Goal: Transaction & Acquisition: Purchase product/service

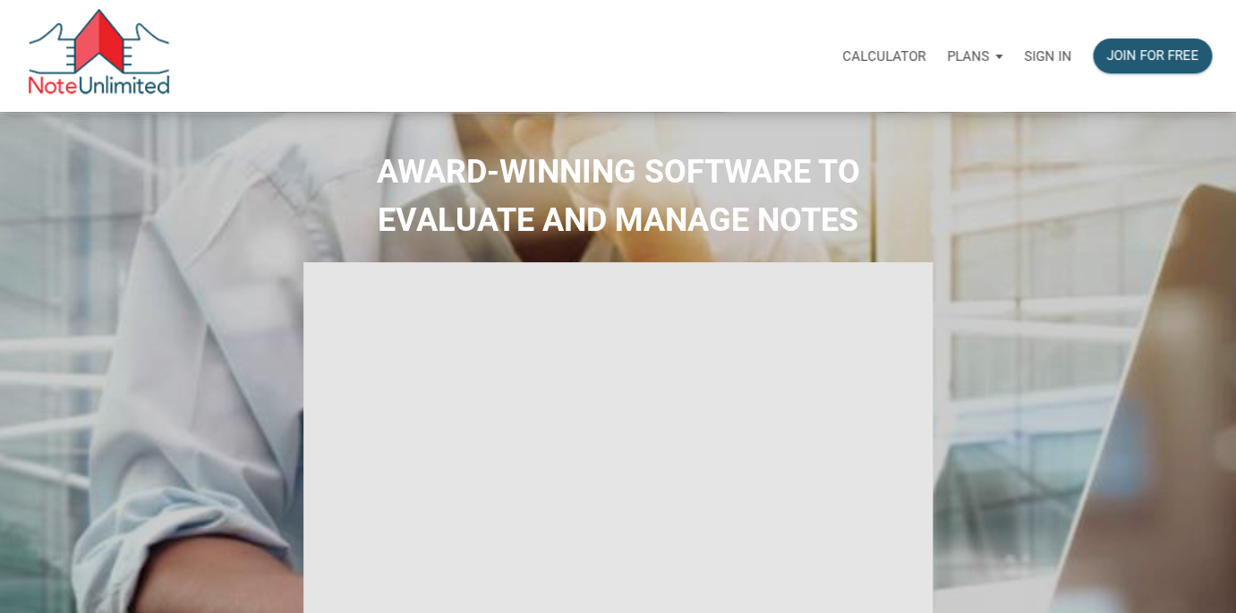
click at [1052, 57] on p "Sign in" at bounding box center [1047, 56] width 47 height 16
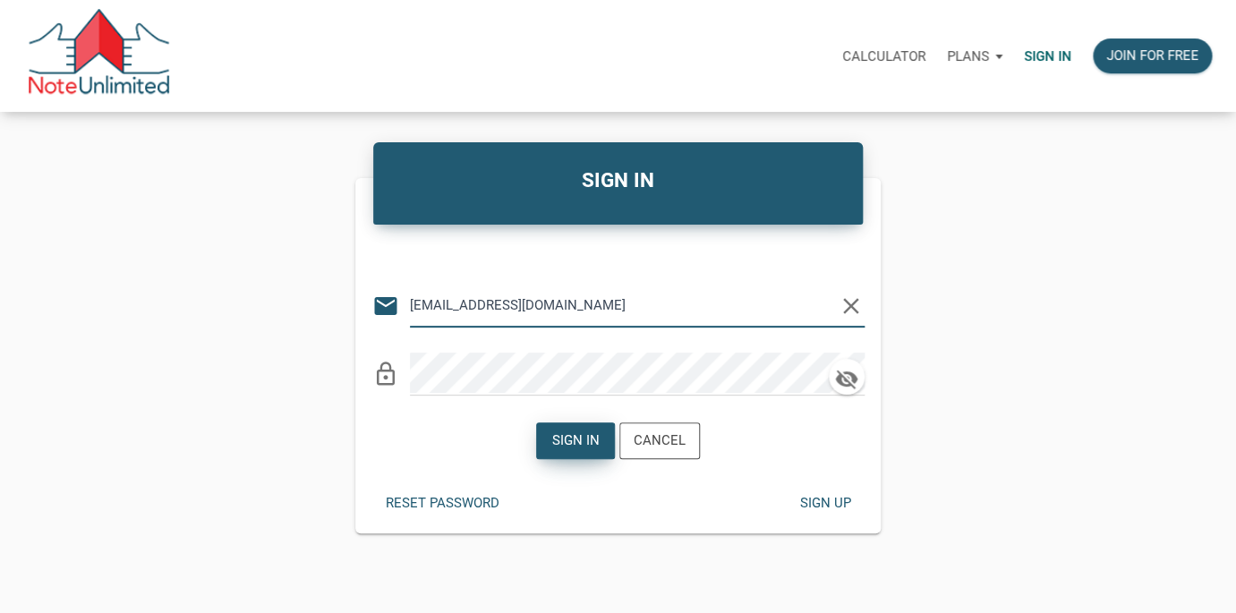
type input "[EMAIL_ADDRESS][DOMAIN_NAME]"
click at [569, 438] on div "Sign in" at bounding box center [575, 440] width 47 height 21
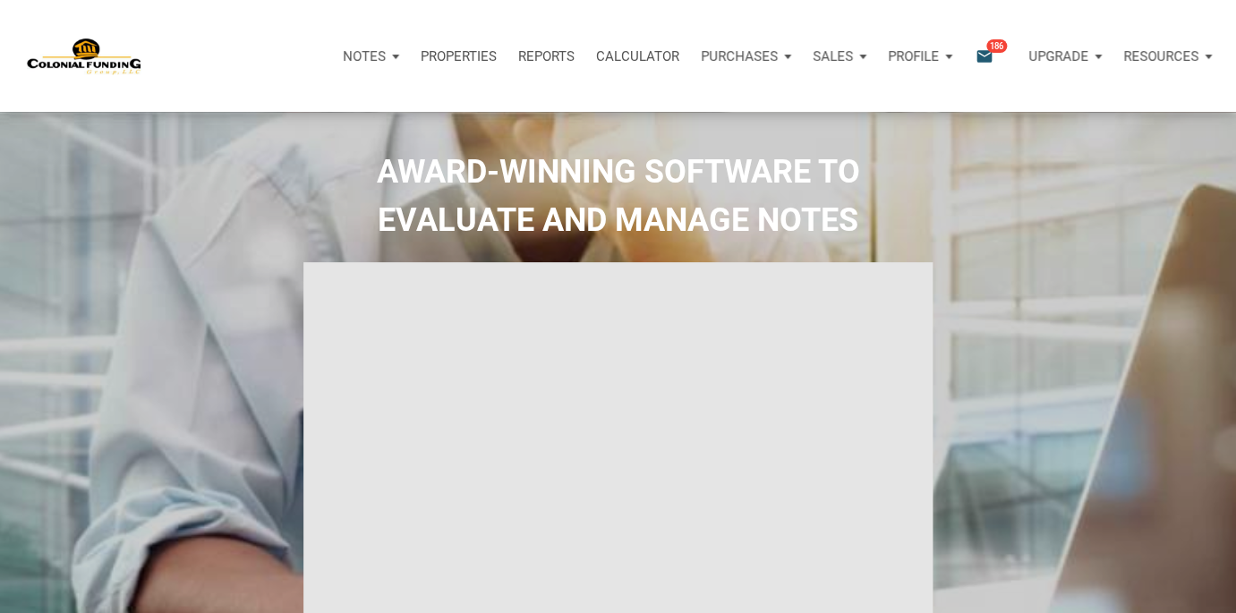
type input "Introduction to new features"
select select
click at [983, 56] on icon "email" at bounding box center [984, 56] width 21 height 21
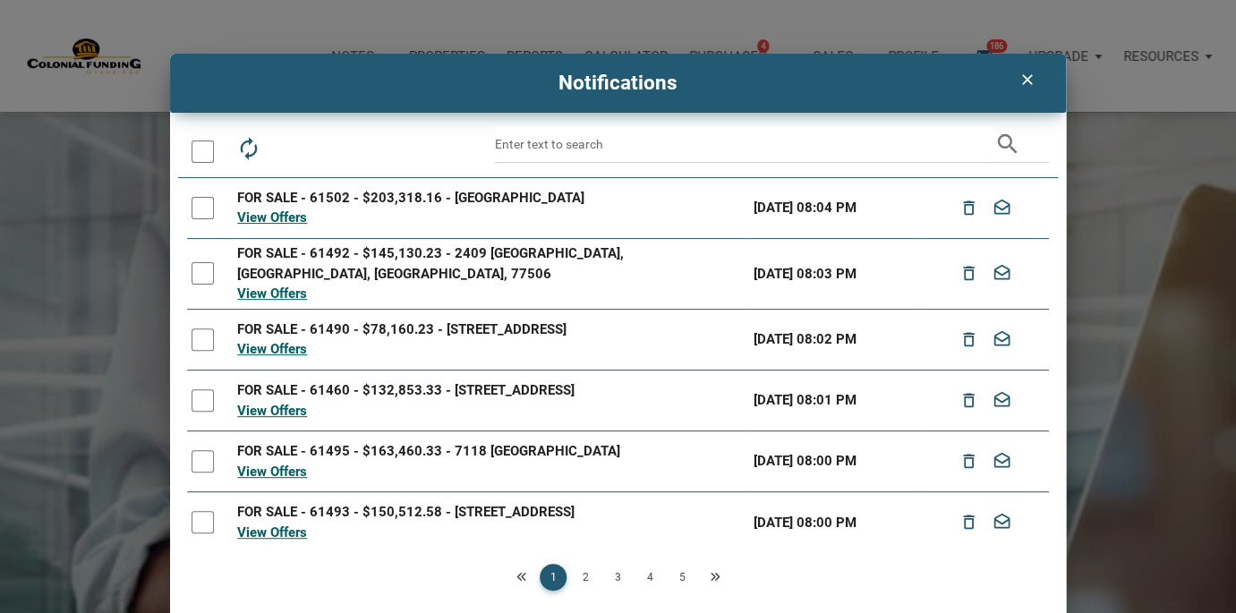
click at [203, 151] on div at bounding box center [202, 151] width 22 height 22
click at [330, 147] on icon "drafts" at bounding box center [328, 148] width 25 height 25
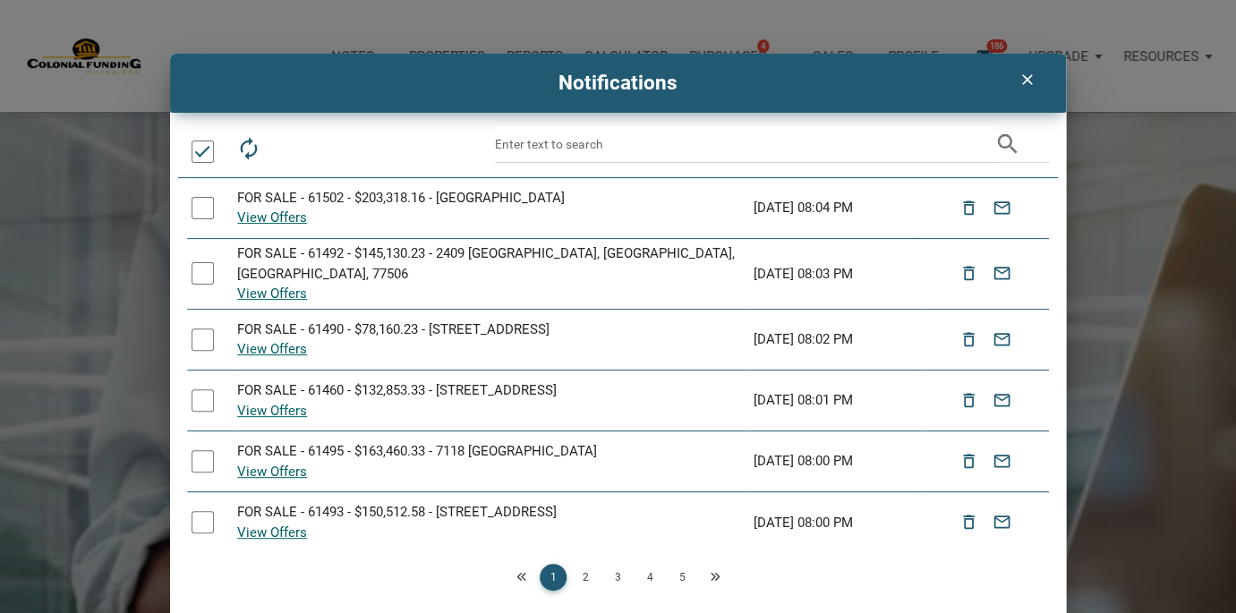
click at [587, 580] on link "2" at bounding box center [585, 577] width 27 height 27
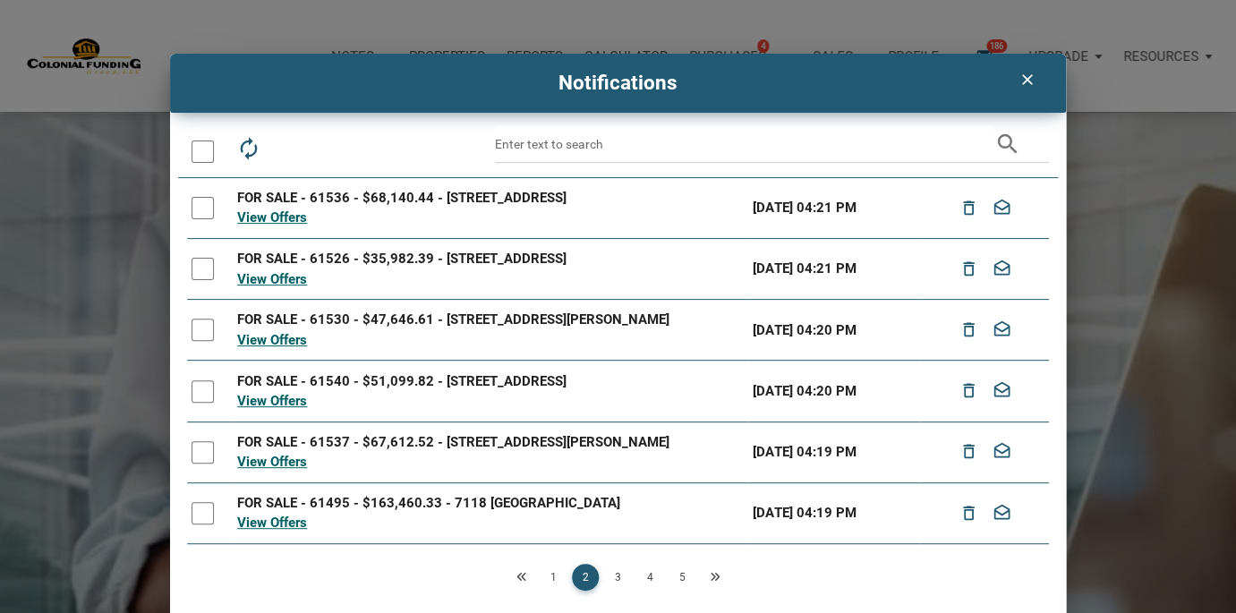
click at [200, 147] on div at bounding box center [202, 151] width 22 height 22
click at [329, 154] on icon "drafts" at bounding box center [328, 148] width 25 height 25
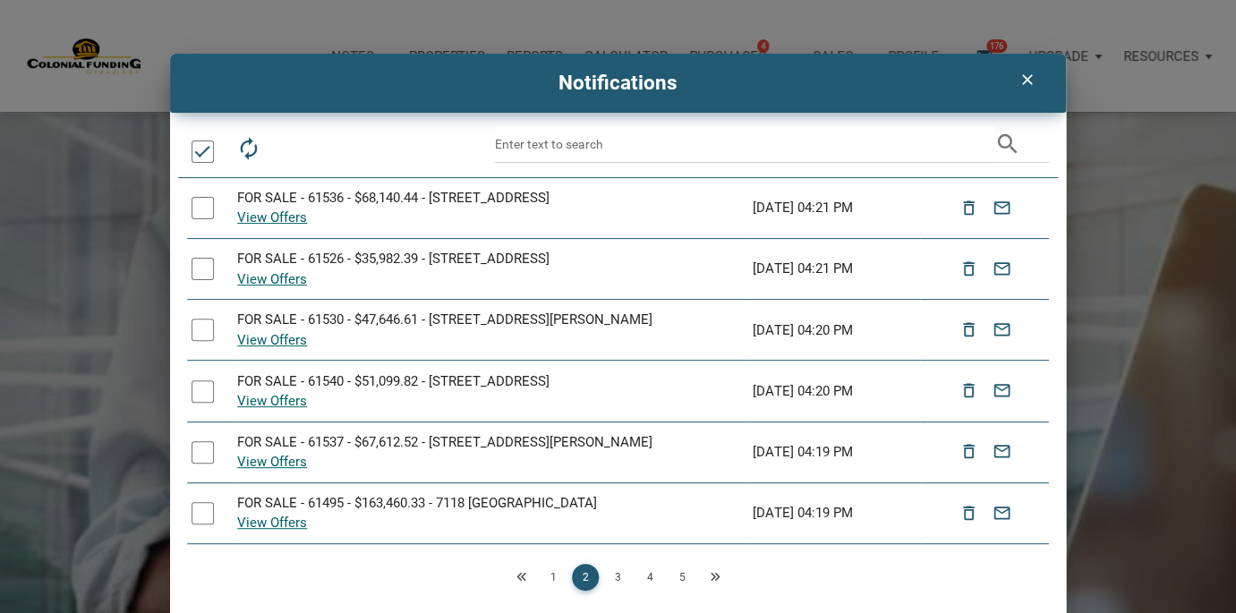
click at [618, 575] on link "3" at bounding box center [617, 577] width 27 height 27
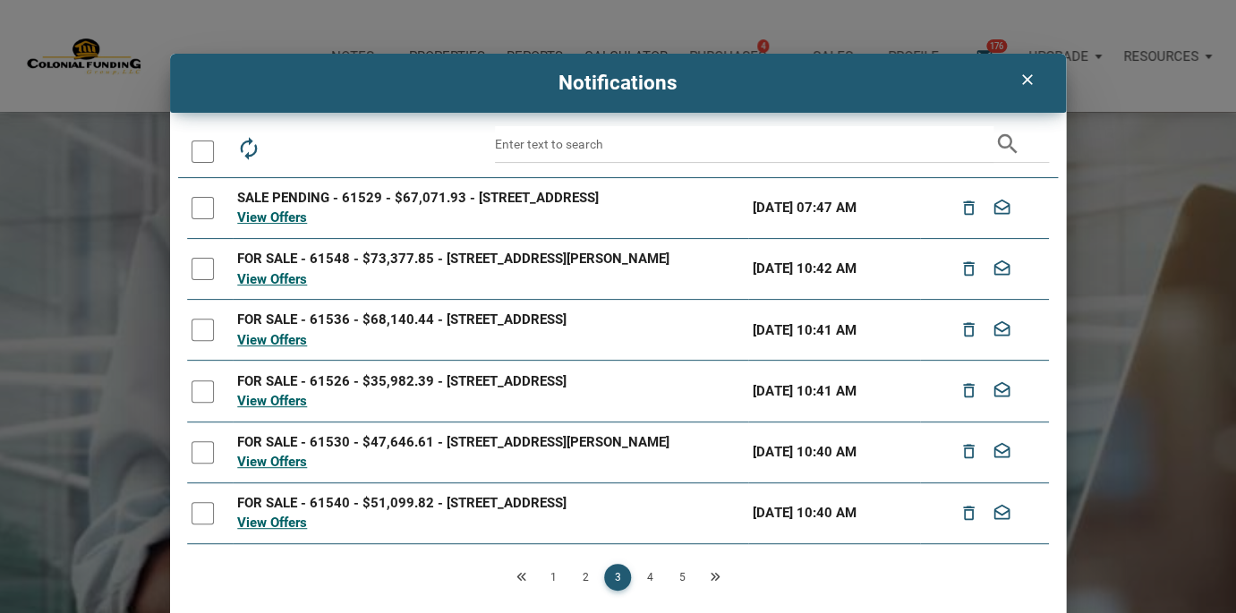
click at [204, 149] on div at bounding box center [202, 151] width 22 height 22
click at [326, 144] on icon "drafts" at bounding box center [328, 148] width 25 height 25
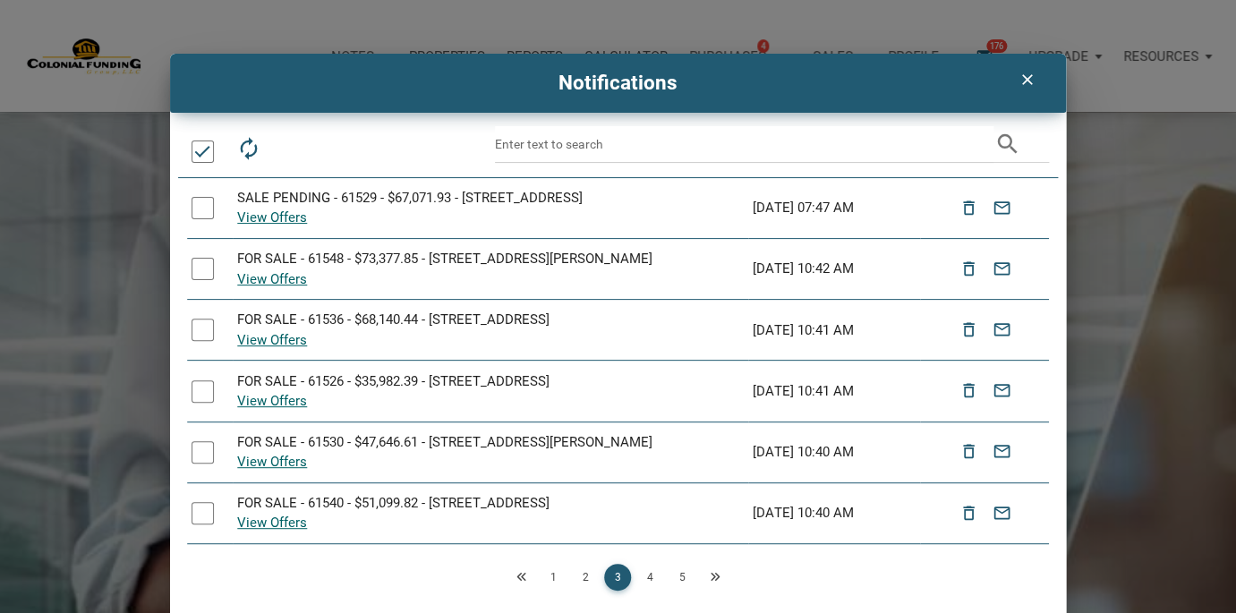
click at [654, 575] on link "4" at bounding box center [649, 577] width 27 height 27
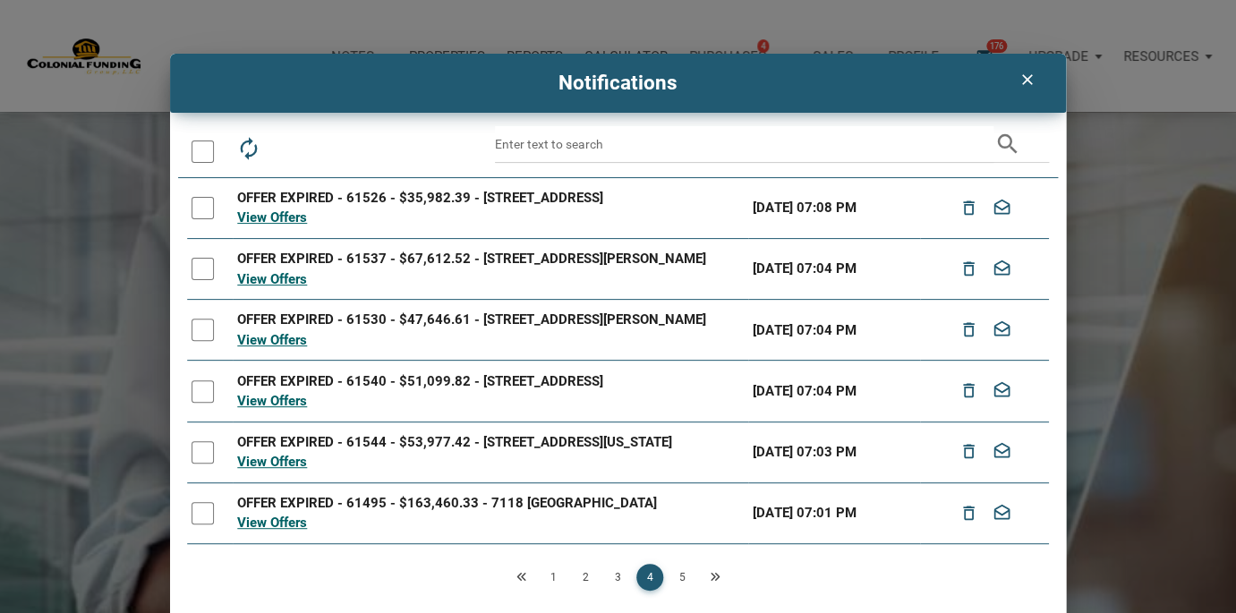
click at [194, 151] on div at bounding box center [202, 151] width 22 height 22
click at [323, 150] on icon "drafts" at bounding box center [328, 148] width 25 height 25
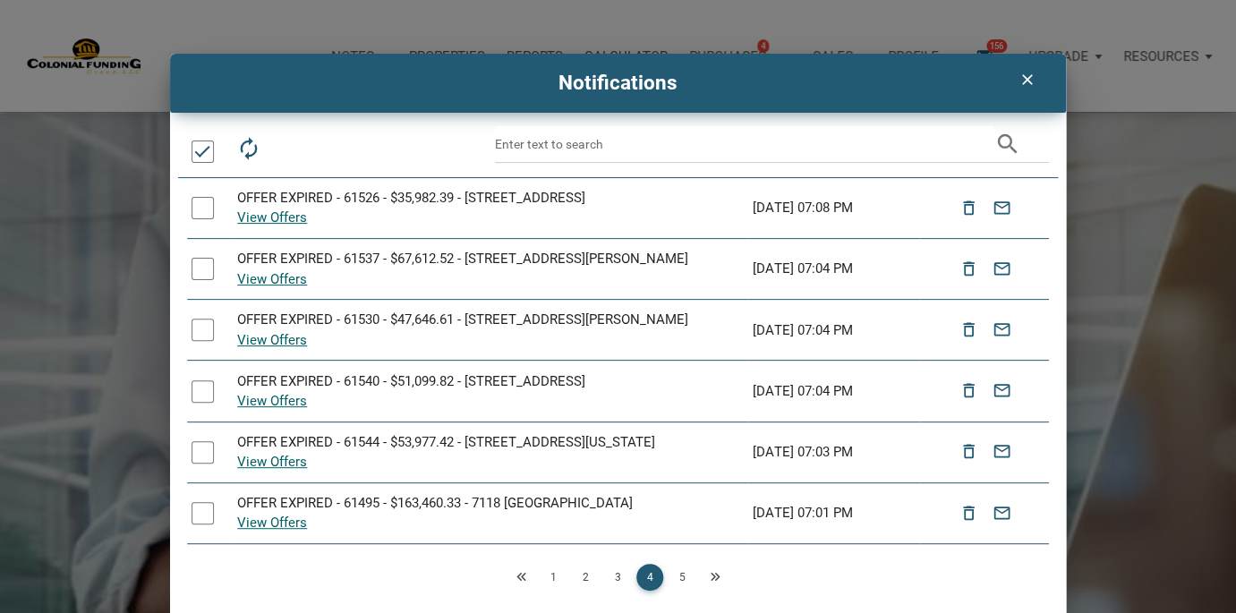
click at [683, 576] on link "5" at bounding box center [681, 577] width 27 height 27
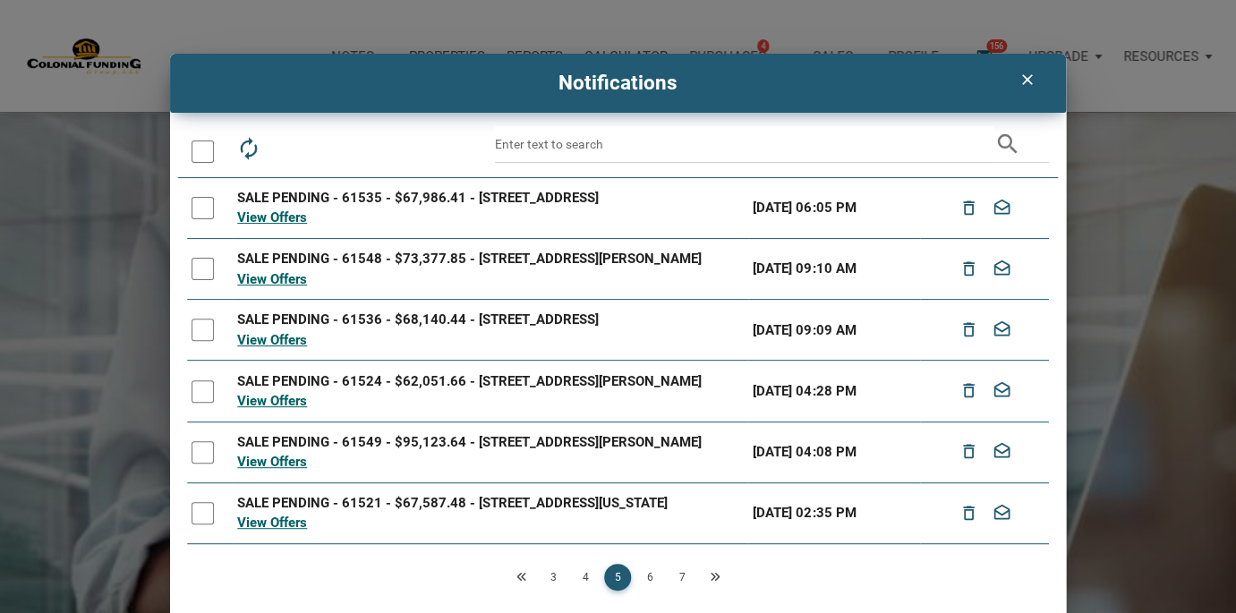
click at [202, 152] on div at bounding box center [202, 151] width 22 height 22
click at [324, 140] on icon "drafts" at bounding box center [328, 148] width 25 height 25
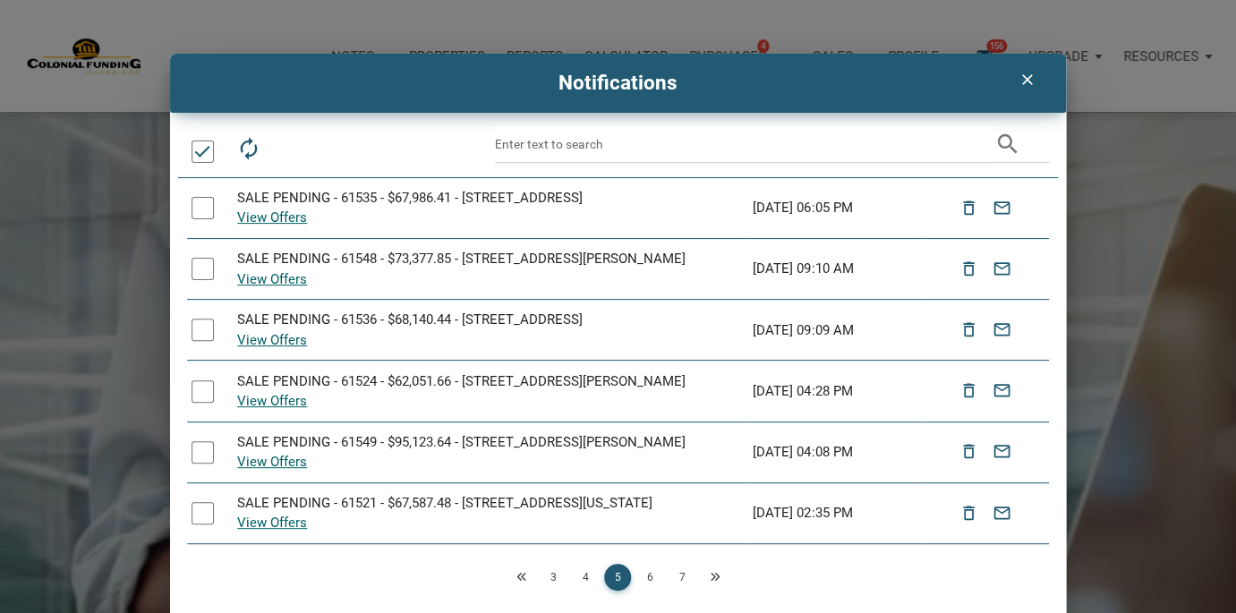
click at [652, 576] on link "6" at bounding box center [649, 577] width 27 height 27
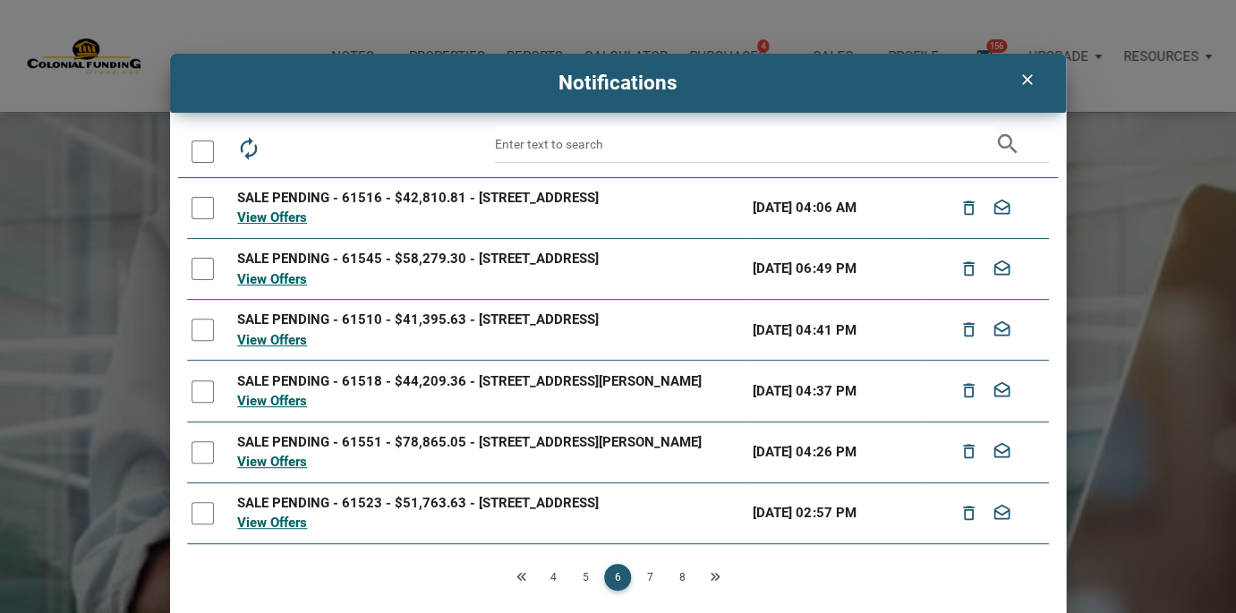
click at [201, 150] on div at bounding box center [202, 151] width 22 height 22
click at [322, 149] on icon "drafts" at bounding box center [328, 148] width 25 height 25
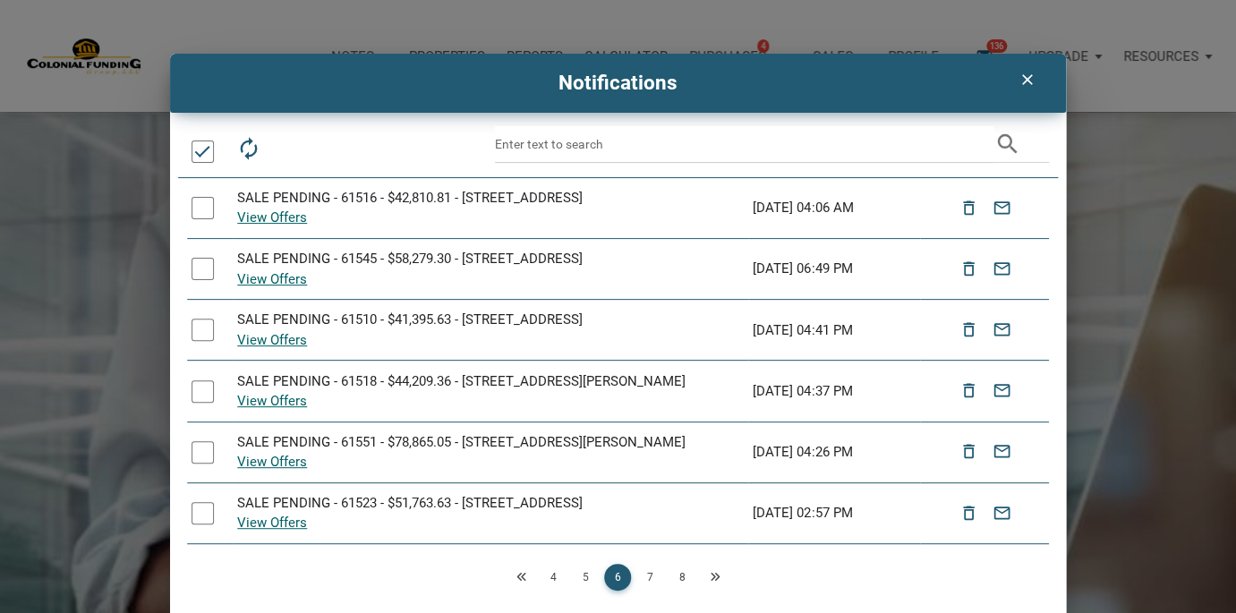
click at [651, 572] on link "7" at bounding box center [649, 577] width 27 height 27
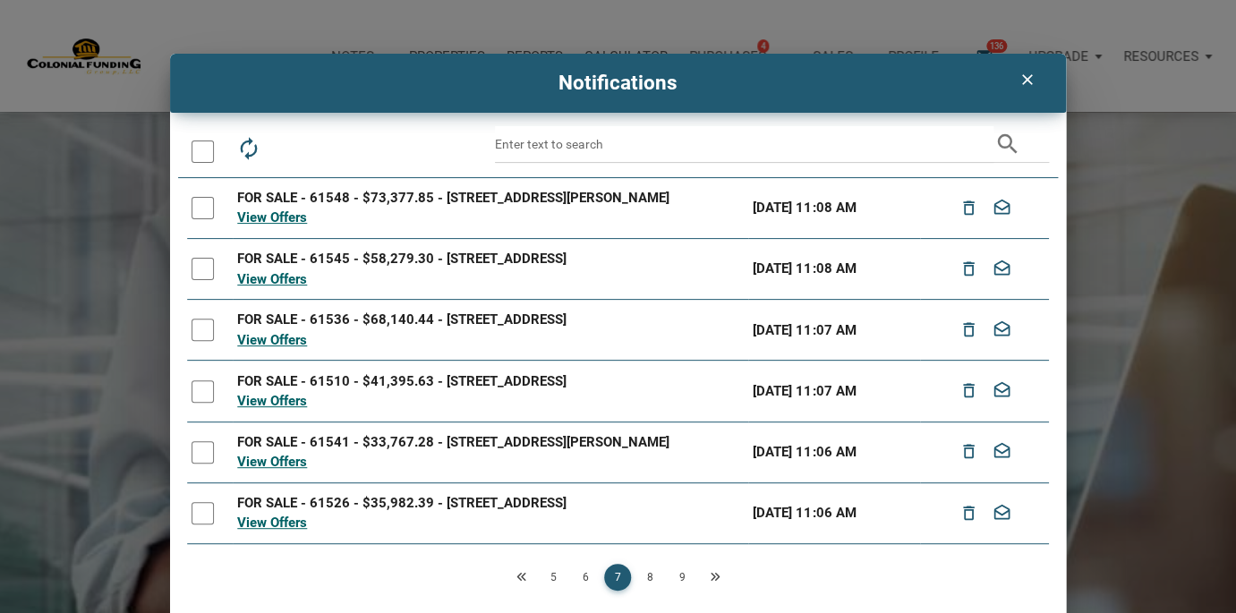
click at [204, 154] on div at bounding box center [202, 151] width 22 height 22
click at [329, 148] on icon "drafts" at bounding box center [328, 148] width 25 height 25
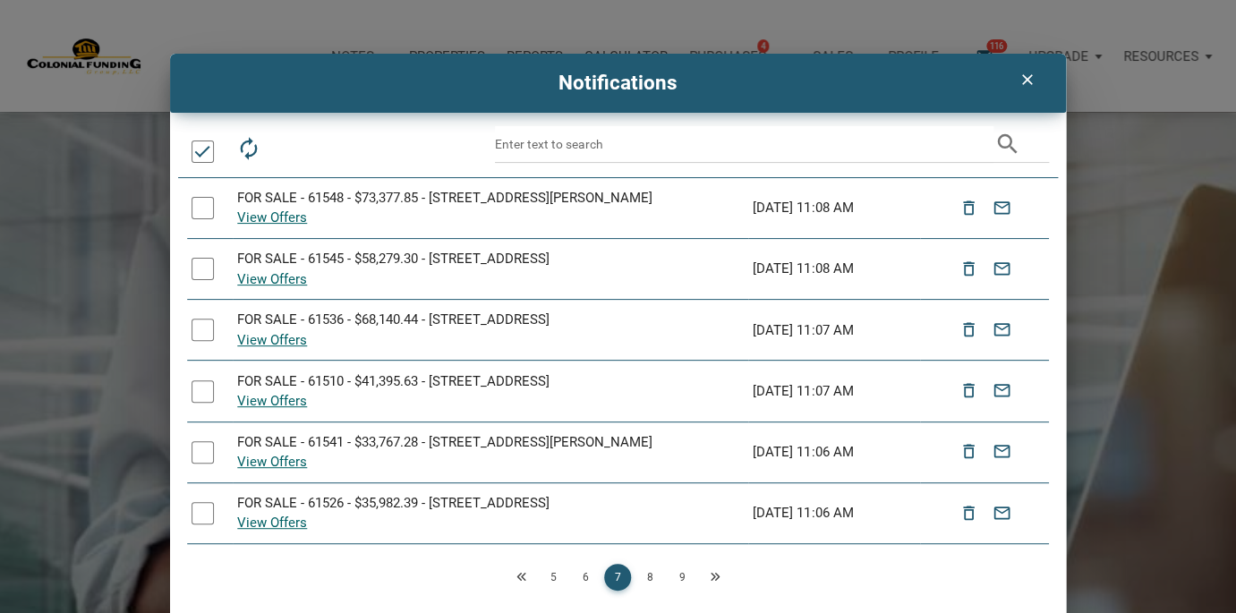
click at [652, 577] on link "8" at bounding box center [649, 577] width 27 height 27
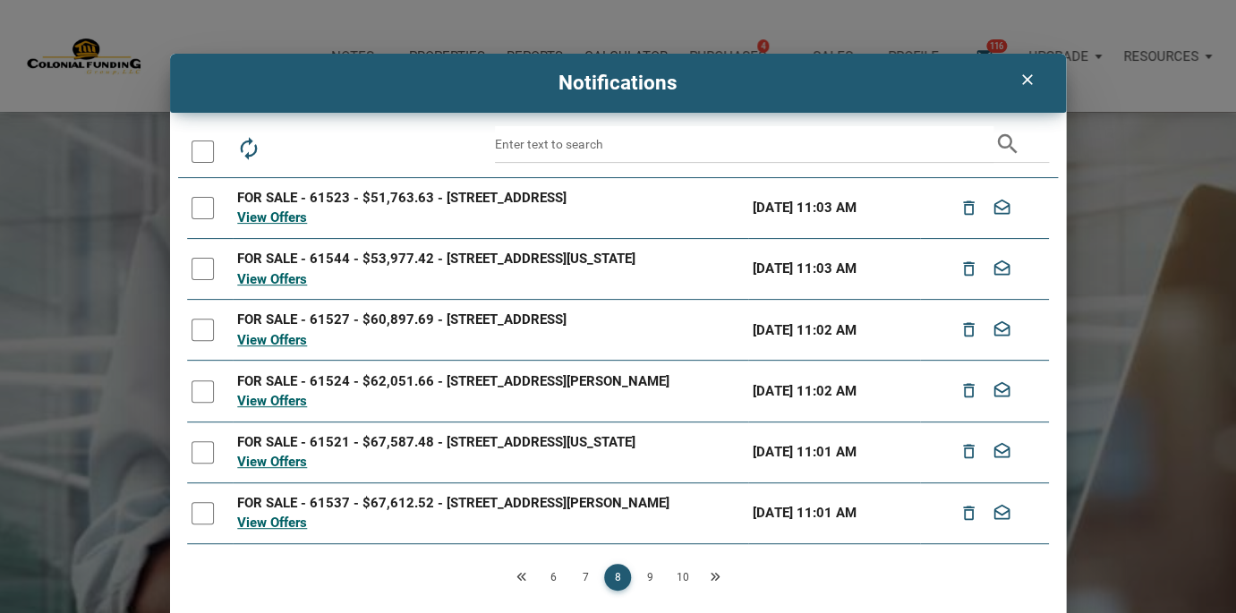
click at [198, 149] on div at bounding box center [202, 151] width 22 height 22
click at [326, 144] on icon "drafts" at bounding box center [328, 148] width 25 height 25
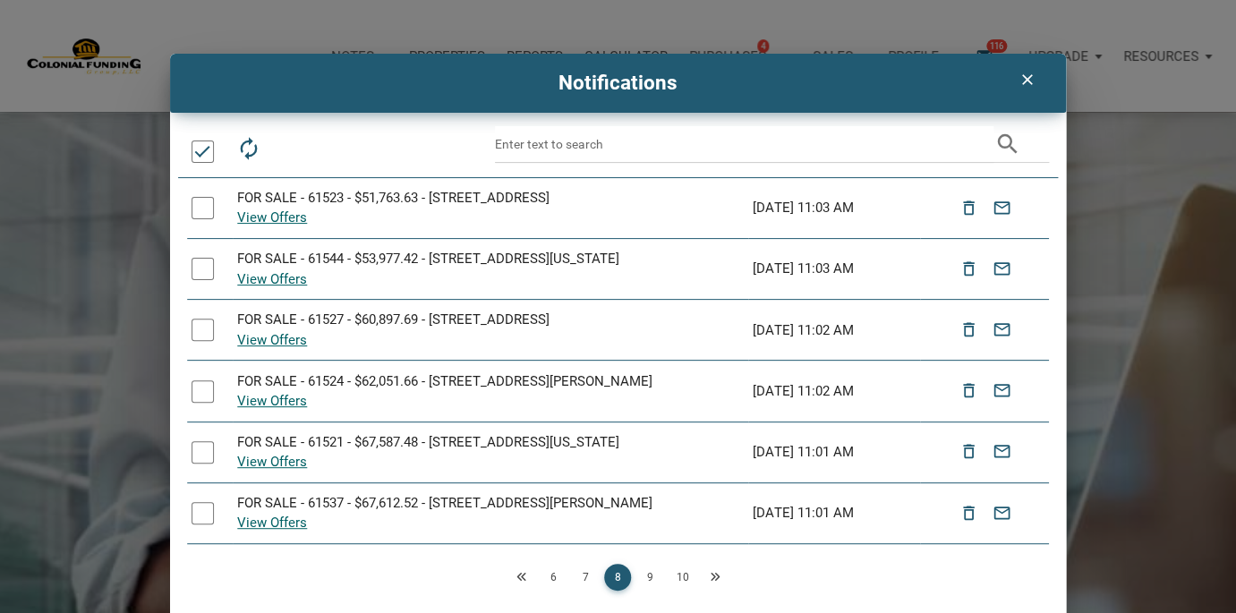
click at [651, 578] on link "9" at bounding box center [649, 577] width 27 height 27
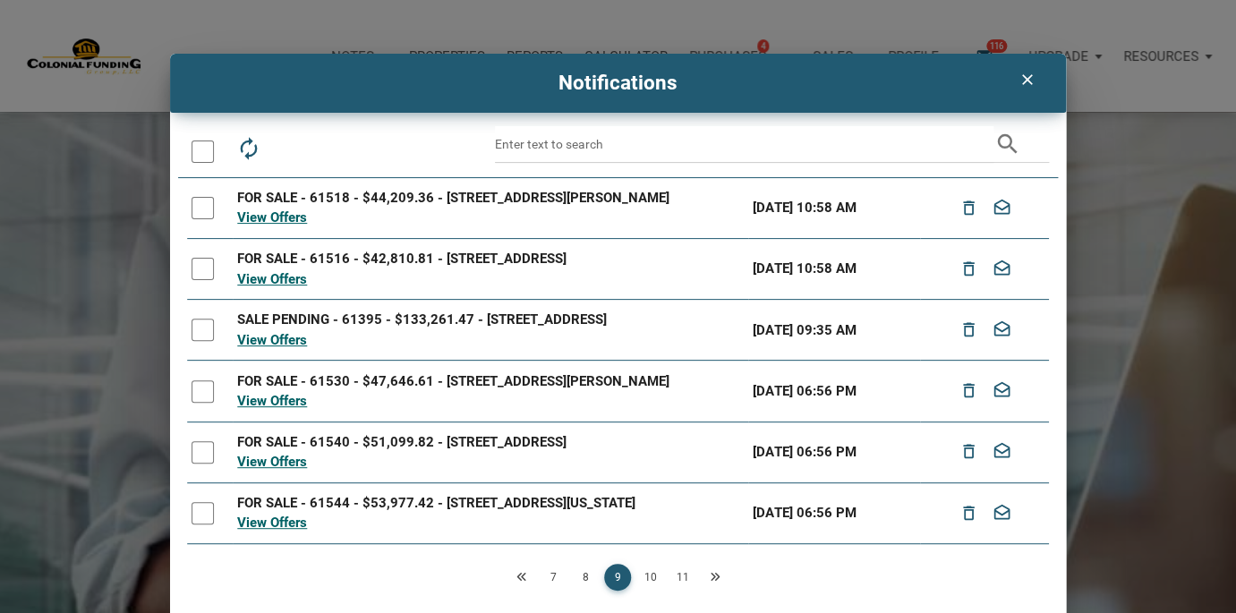
click at [204, 153] on div at bounding box center [202, 151] width 22 height 22
click at [331, 146] on icon "drafts" at bounding box center [328, 148] width 25 height 25
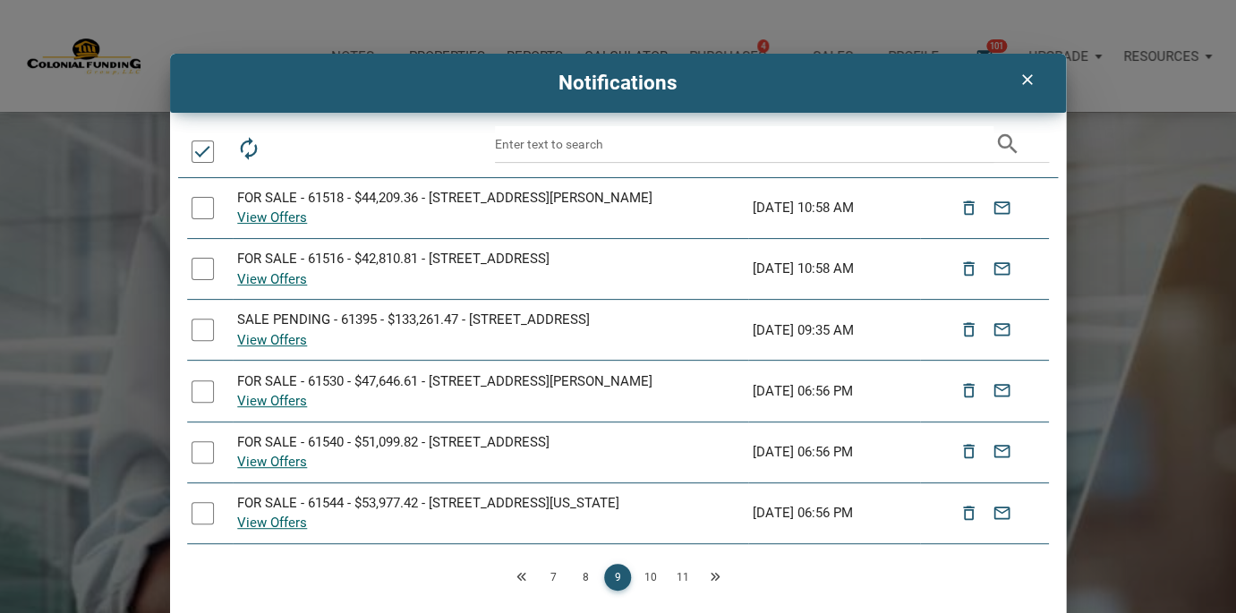
click at [650, 573] on link "10" at bounding box center [649, 577] width 27 height 27
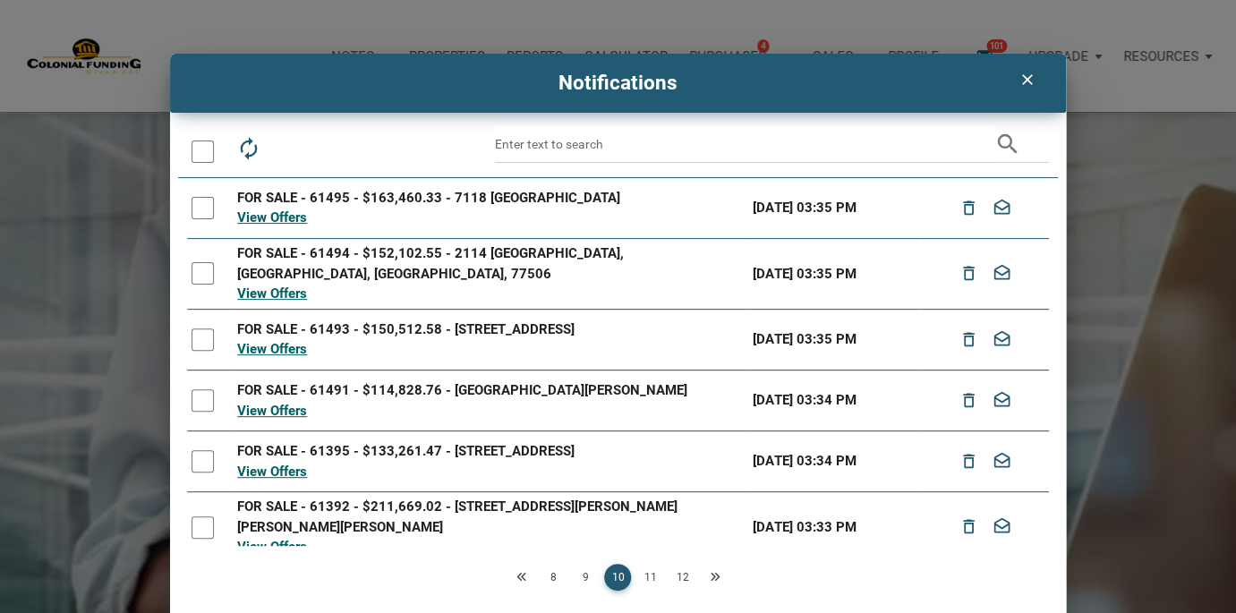
click at [207, 157] on div at bounding box center [202, 151] width 22 height 22
click at [327, 149] on icon "drafts" at bounding box center [328, 148] width 25 height 25
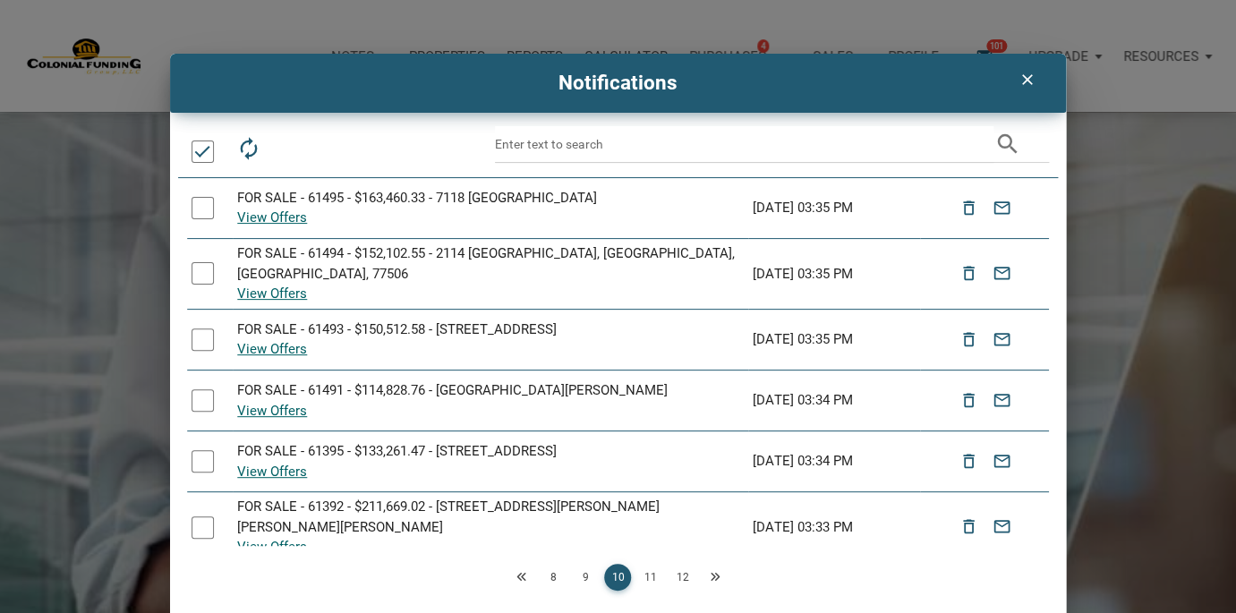
click at [653, 581] on link "11" at bounding box center [649, 577] width 27 height 27
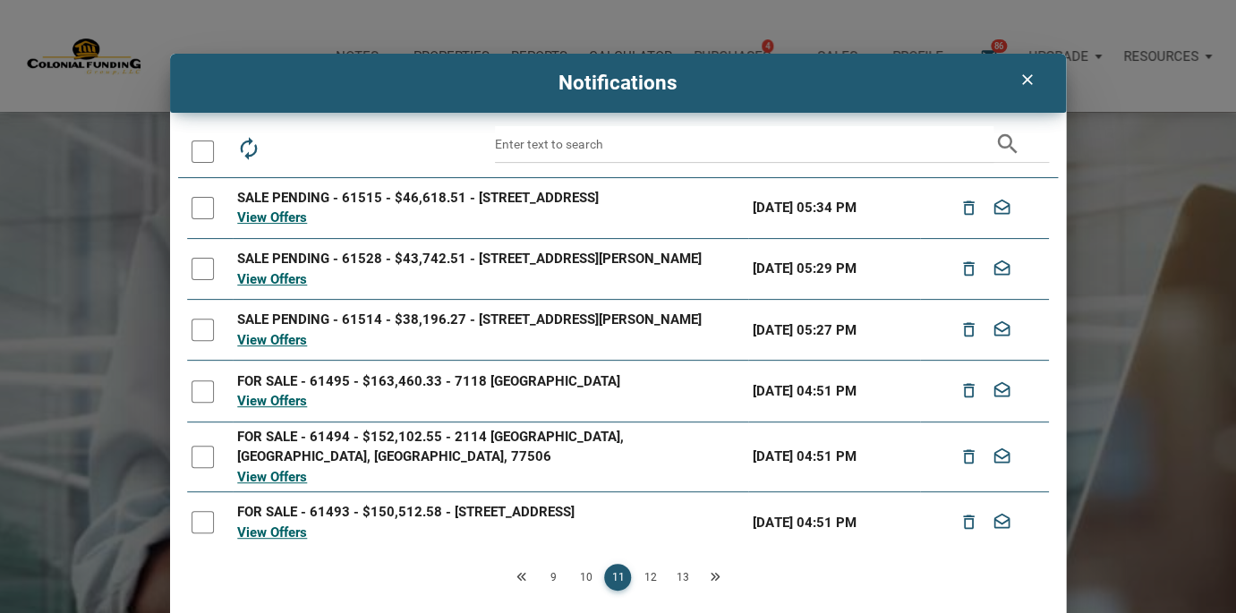
click at [202, 152] on div at bounding box center [202, 151] width 22 height 22
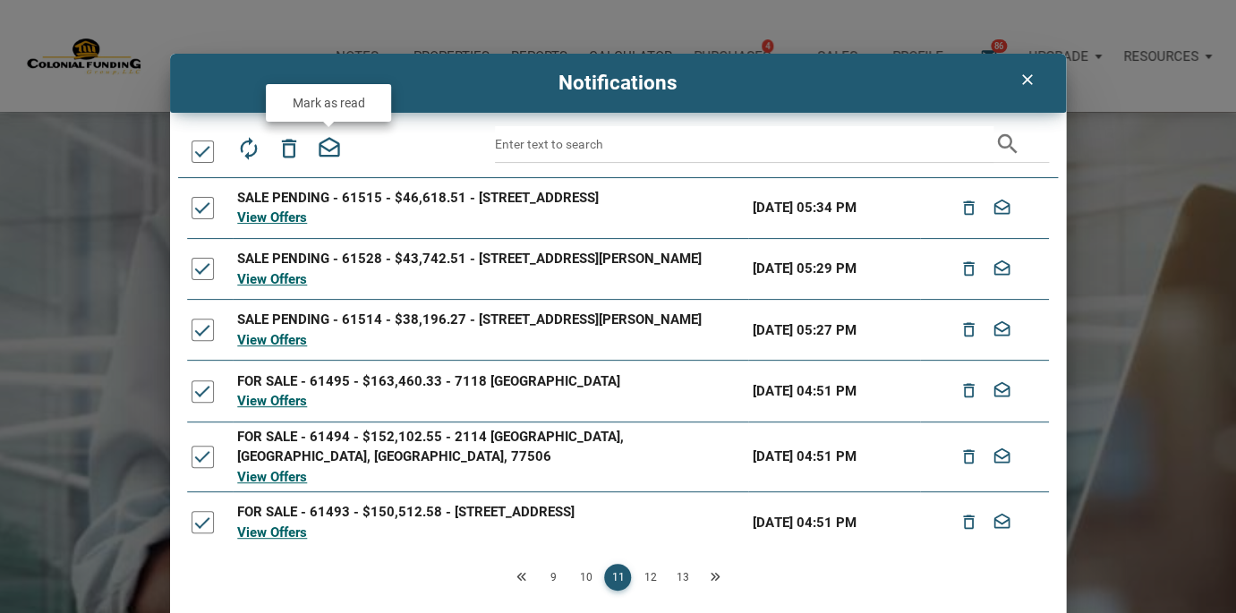
click at [321, 149] on icon "drafts" at bounding box center [328, 148] width 25 height 25
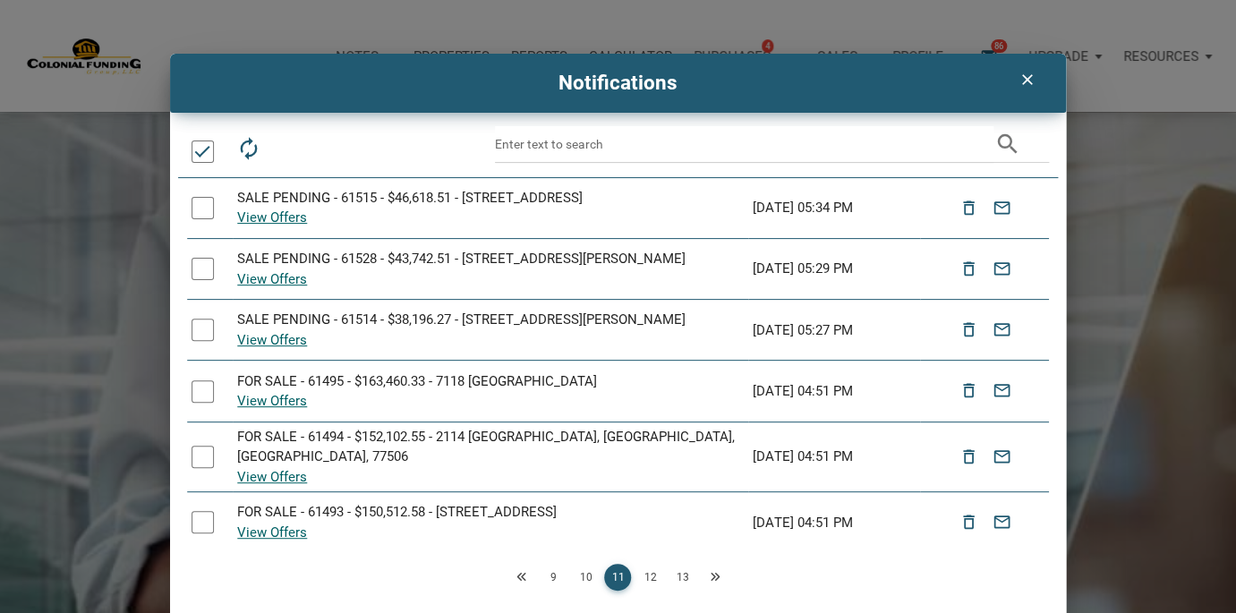
click at [652, 574] on link "12" at bounding box center [649, 577] width 27 height 27
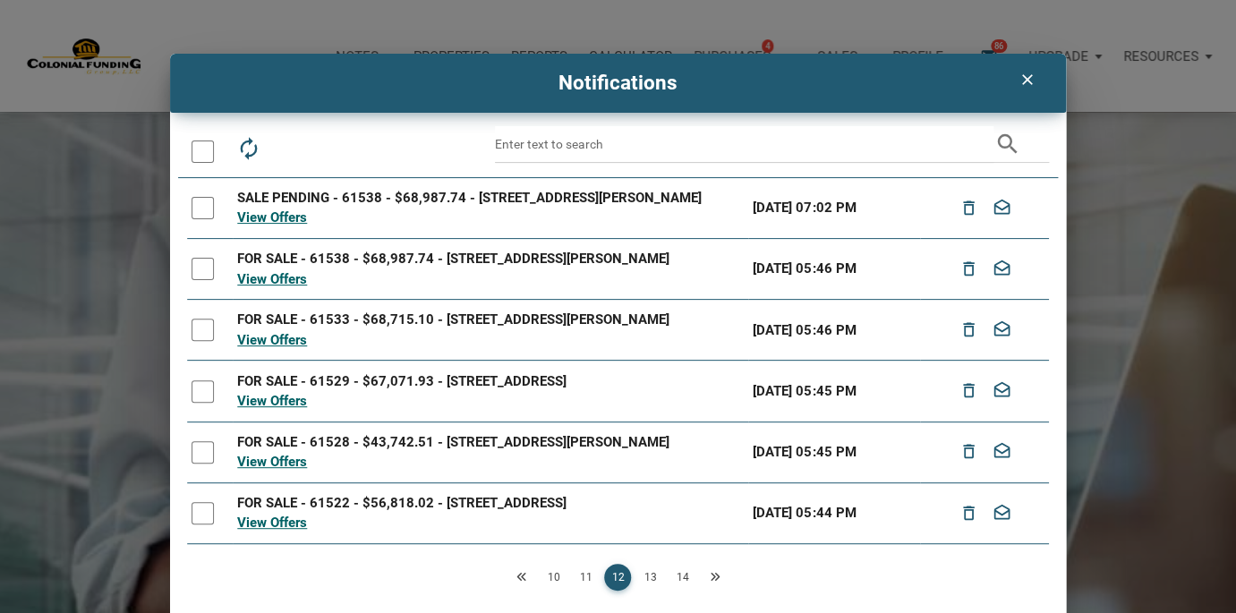
click at [201, 153] on div at bounding box center [202, 151] width 22 height 22
click at [328, 147] on icon "drafts" at bounding box center [328, 148] width 25 height 25
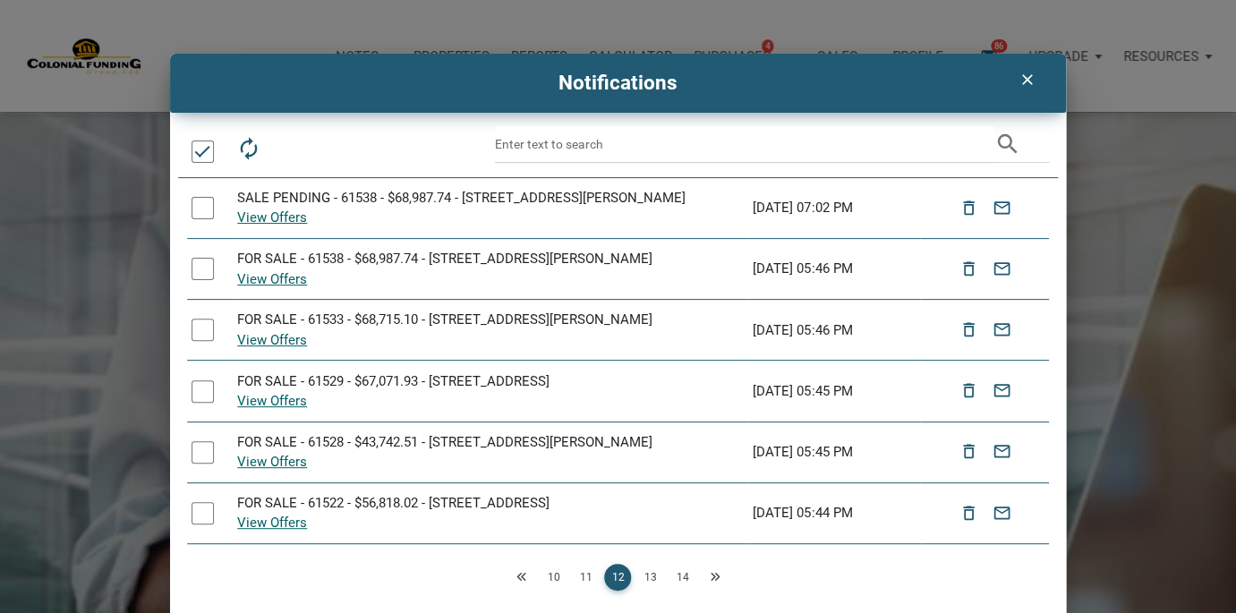
click at [651, 574] on link "13" at bounding box center [649, 577] width 27 height 27
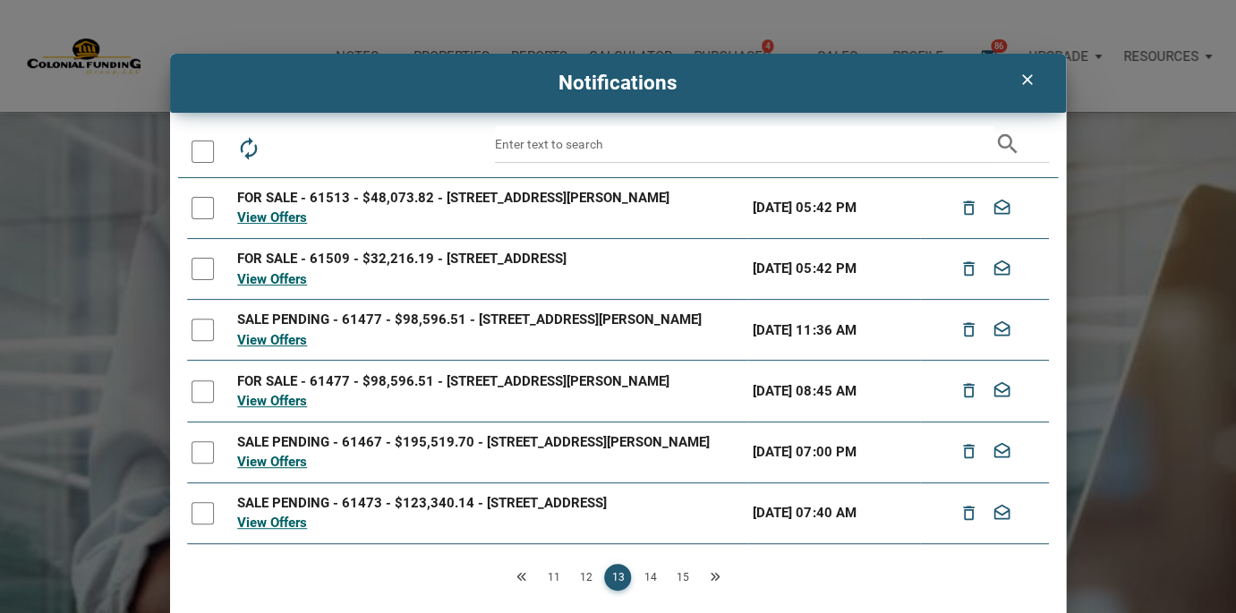
click at [202, 152] on div at bounding box center [202, 151] width 22 height 22
click at [329, 148] on icon "drafts" at bounding box center [328, 148] width 25 height 25
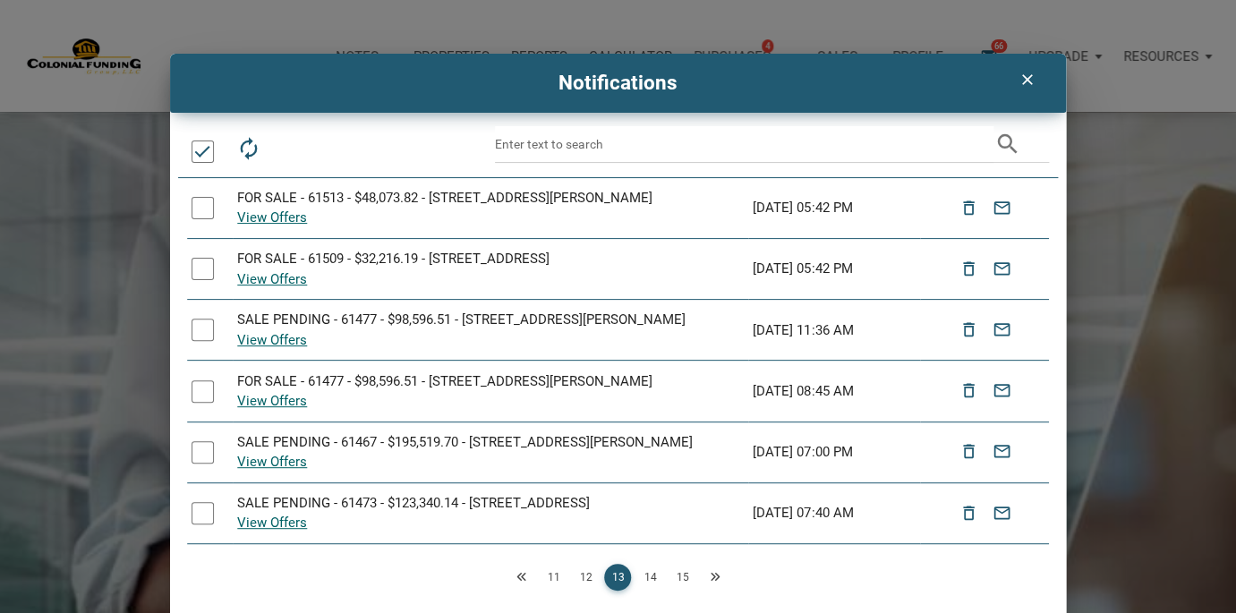
click at [651, 575] on link "14" at bounding box center [649, 577] width 27 height 27
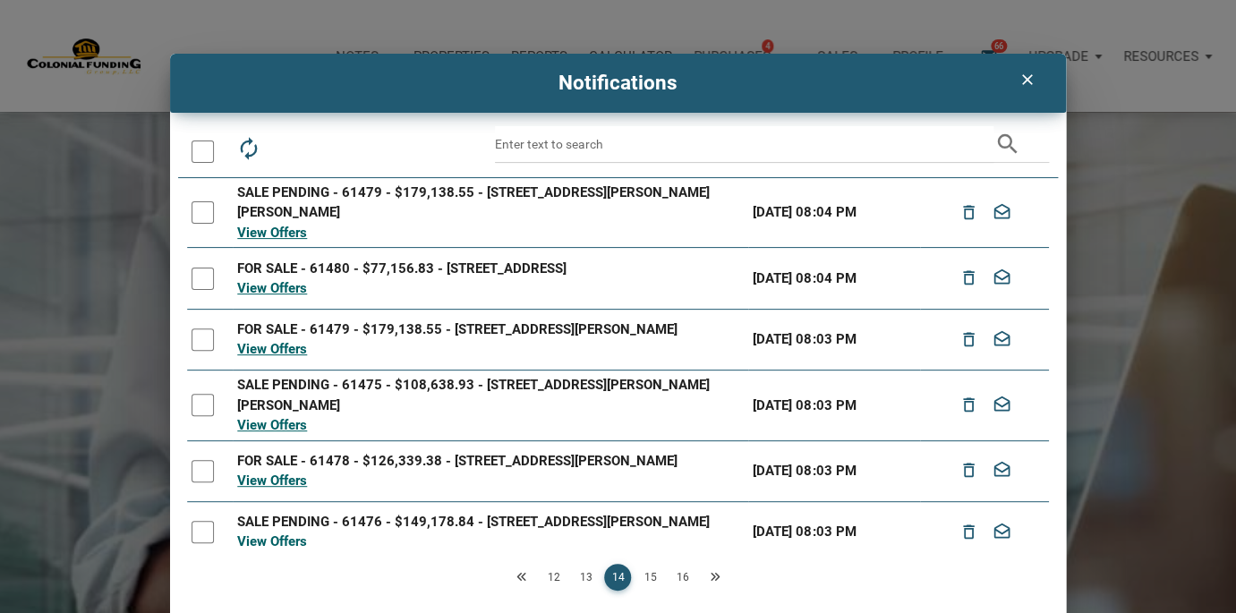
click at [203, 148] on div at bounding box center [202, 151] width 22 height 22
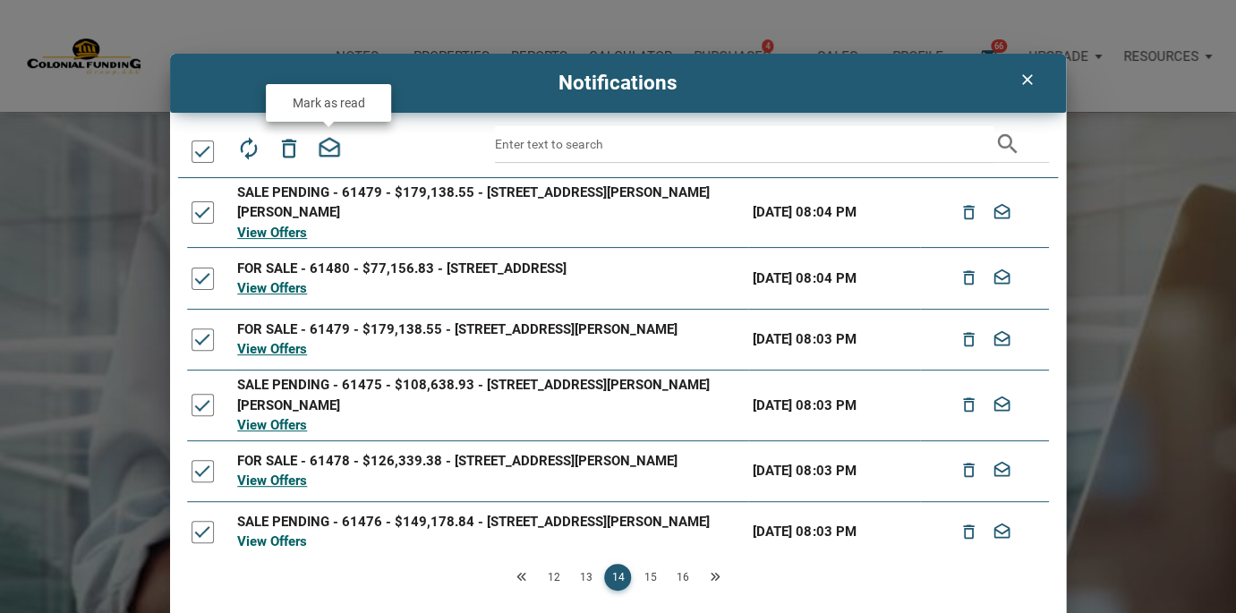
click at [325, 148] on icon "drafts" at bounding box center [328, 148] width 25 height 25
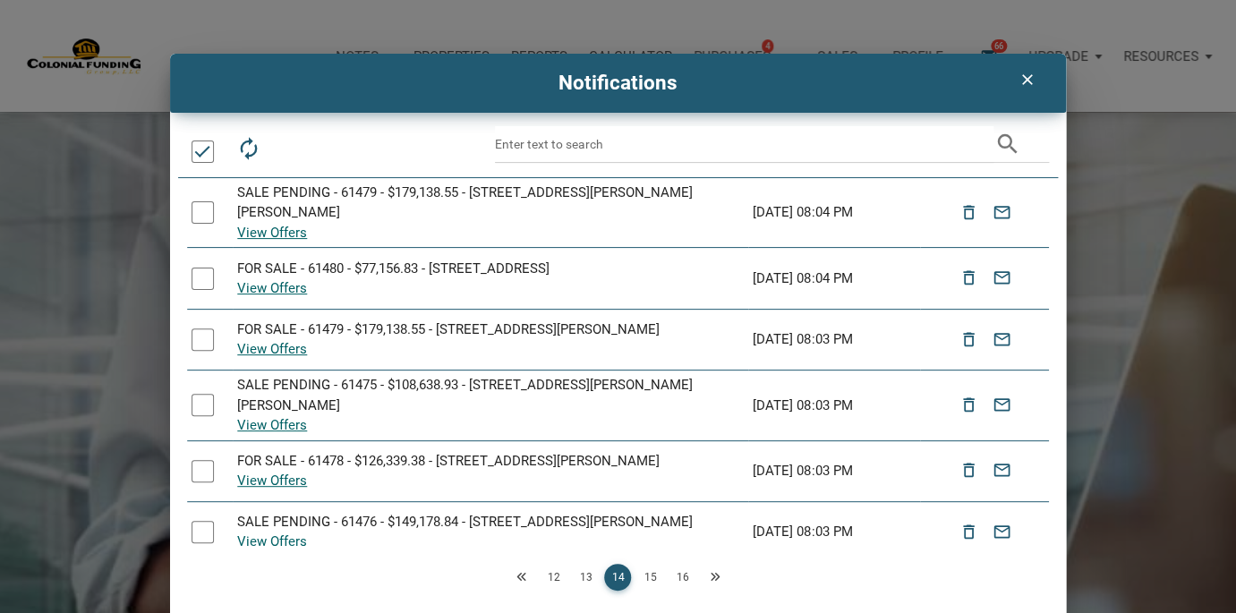
click at [651, 578] on link "15" at bounding box center [649, 577] width 27 height 27
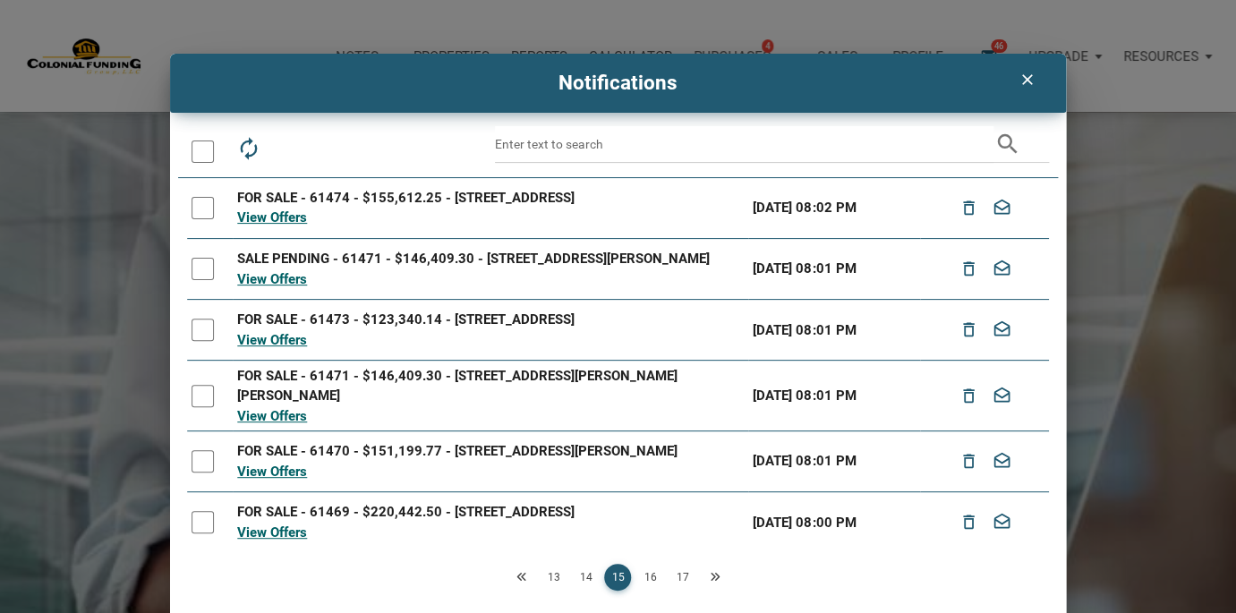
click at [205, 151] on div at bounding box center [202, 151] width 22 height 22
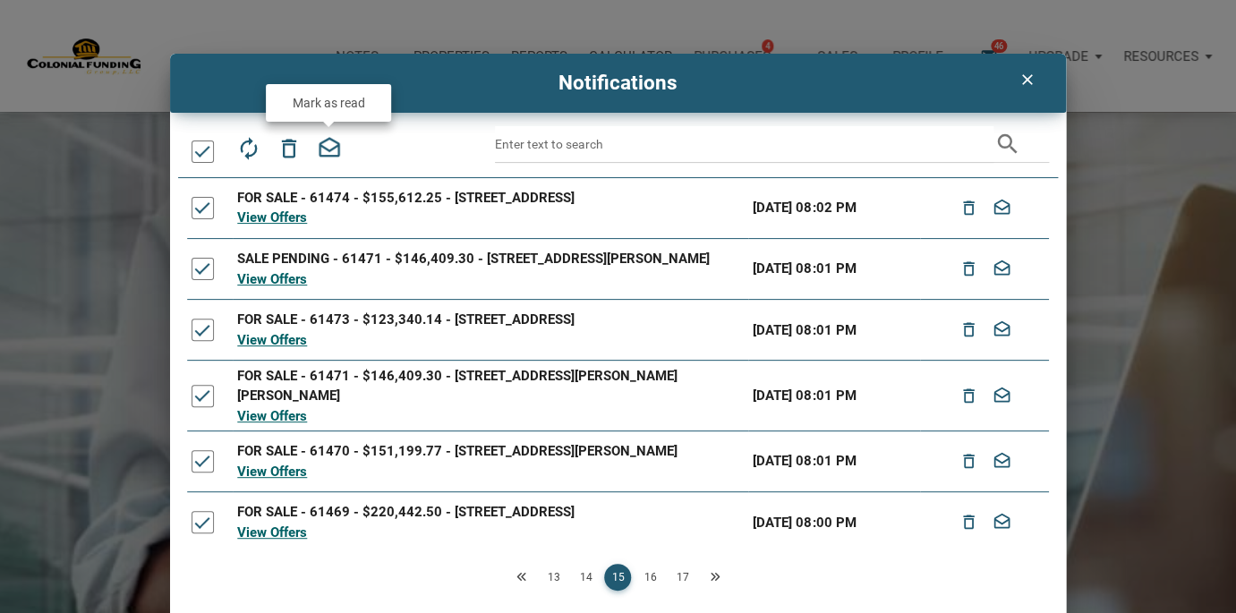
click at [332, 145] on icon "drafts" at bounding box center [328, 148] width 25 height 25
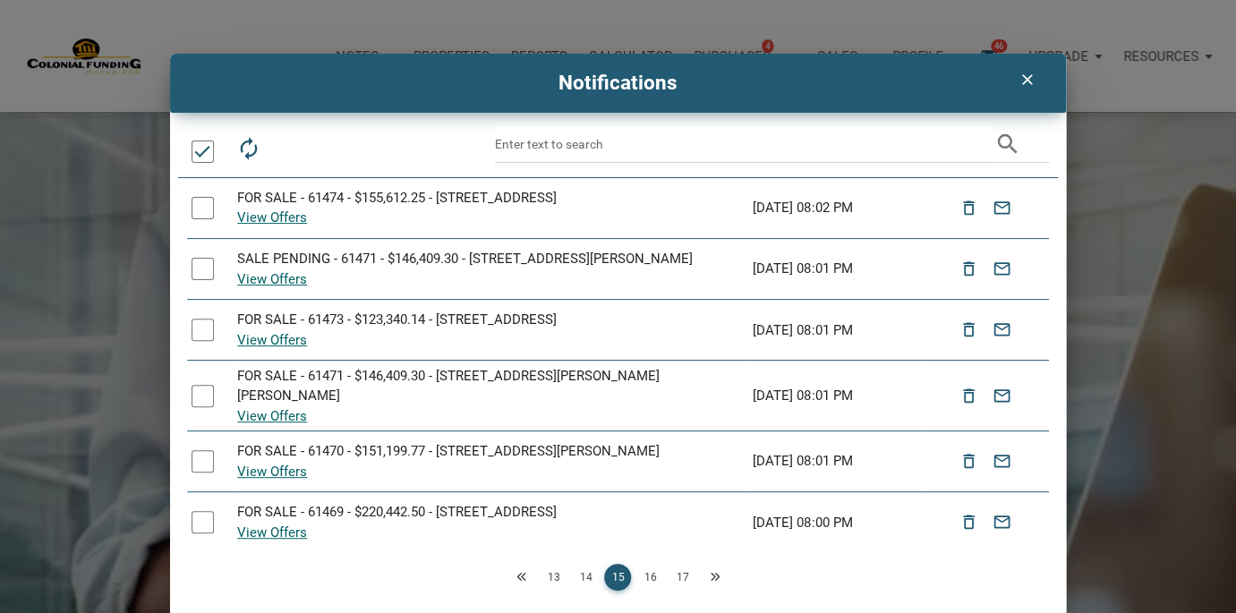
click at [651, 570] on link "16" at bounding box center [649, 577] width 27 height 27
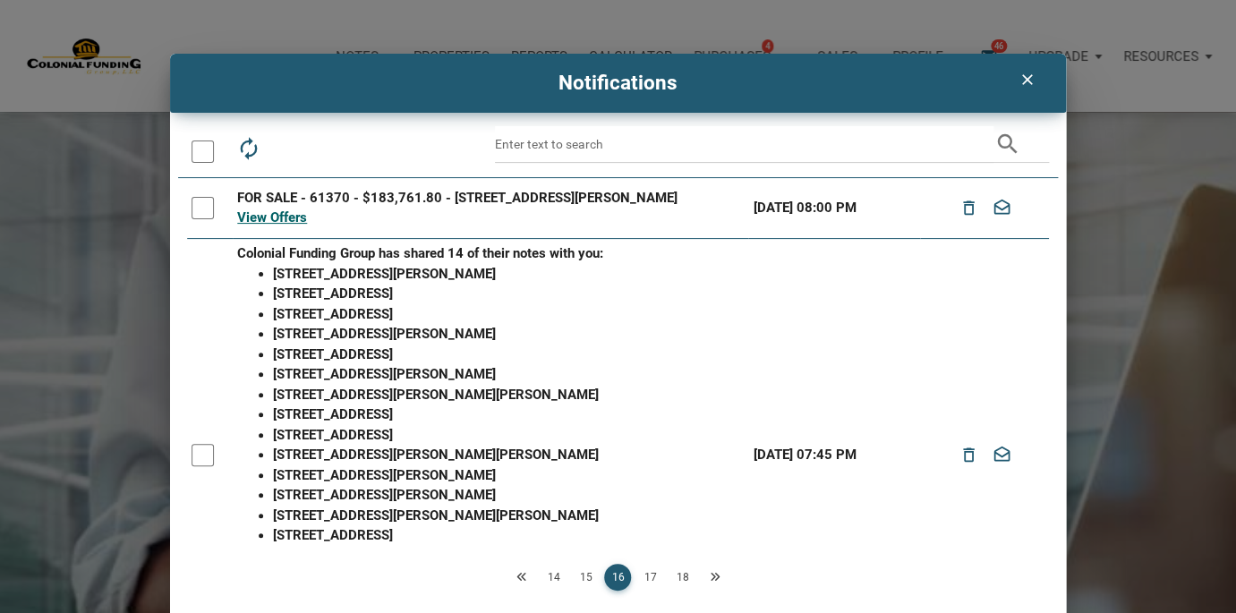
click at [208, 153] on div at bounding box center [202, 151] width 22 height 22
click at [324, 143] on icon "drafts" at bounding box center [328, 148] width 25 height 25
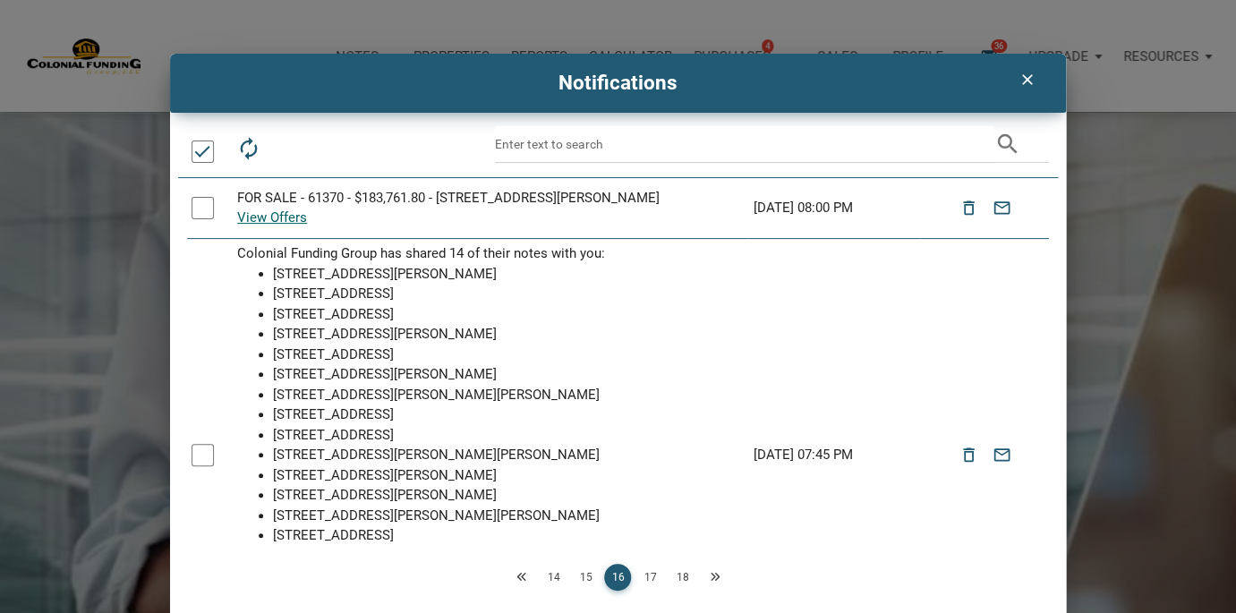
click at [651, 577] on link "17" at bounding box center [649, 577] width 27 height 27
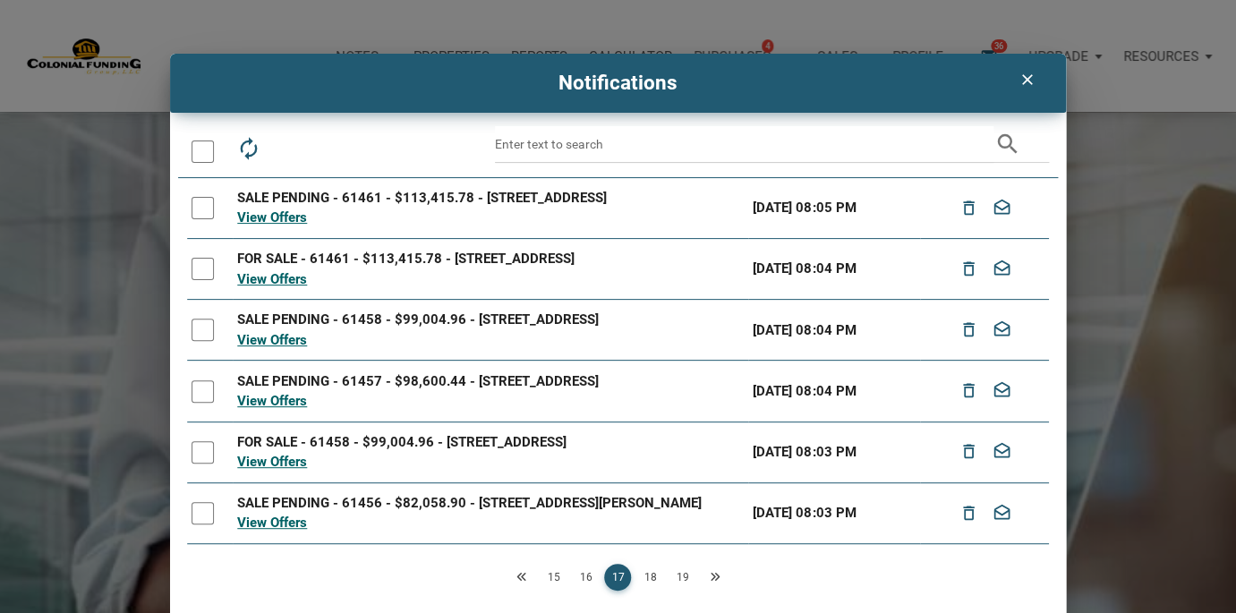
click at [202, 151] on div at bounding box center [202, 151] width 22 height 22
click at [324, 146] on icon "drafts" at bounding box center [328, 148] width 25 height 25
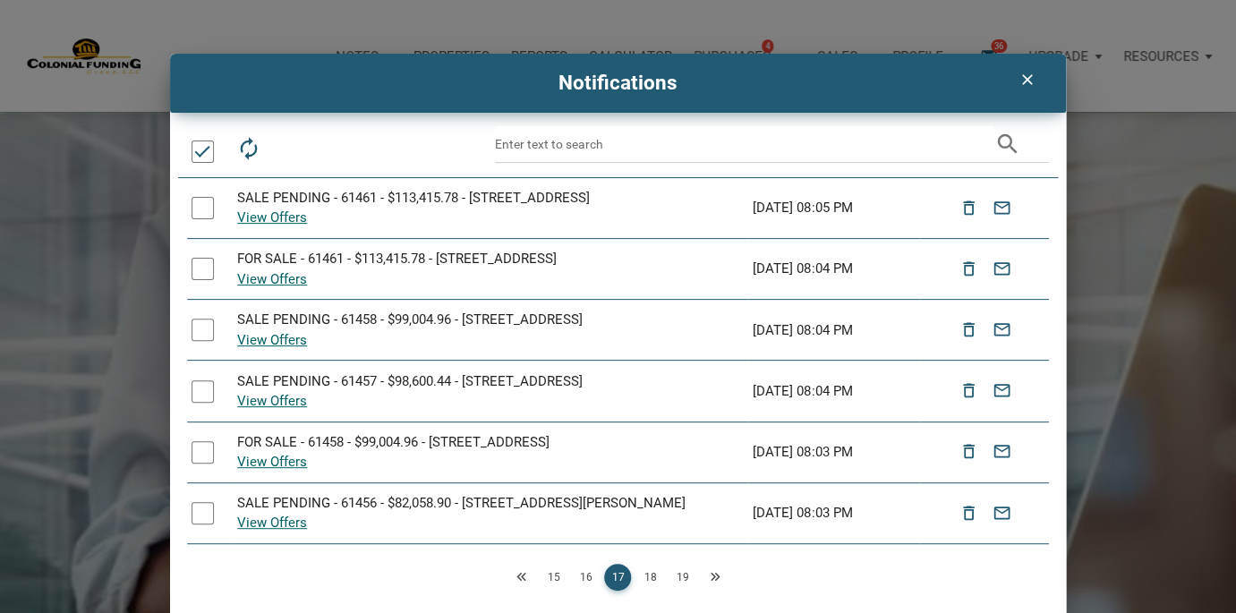
click at [652, 580] on link "18" at bounding box center [649, 577] width 27 height 27
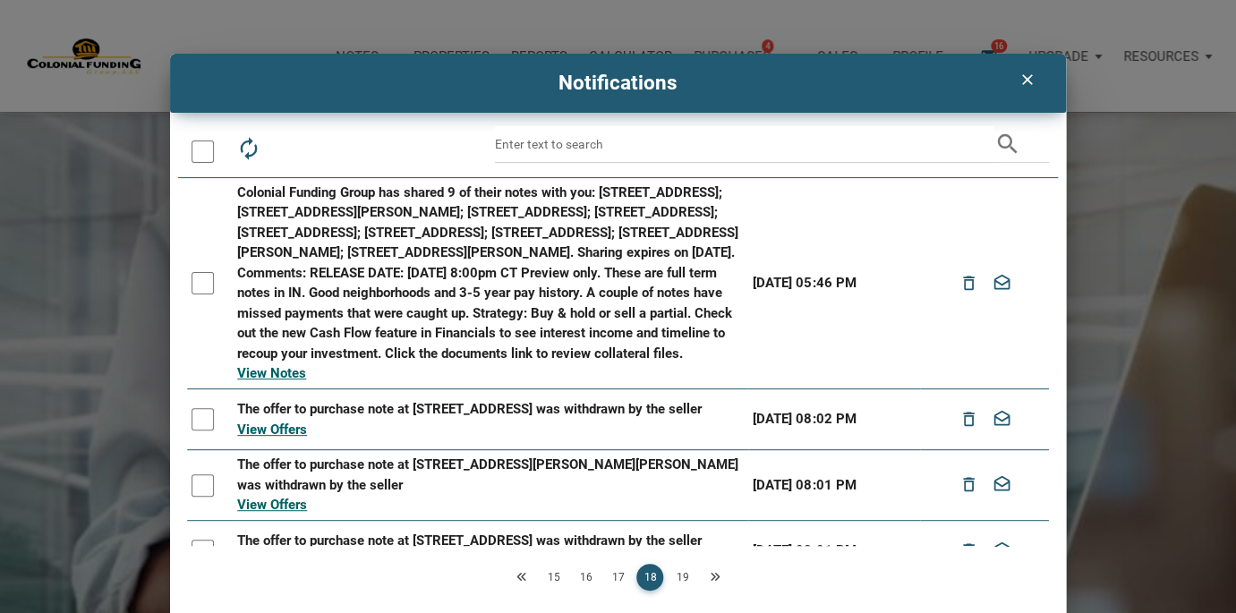
click at [204, 151] on div at bounding box center [202, 151] width 22 height 22
click at [332, 150] on icon "drafts" at bounding box center [328, 148] width 25 height 25
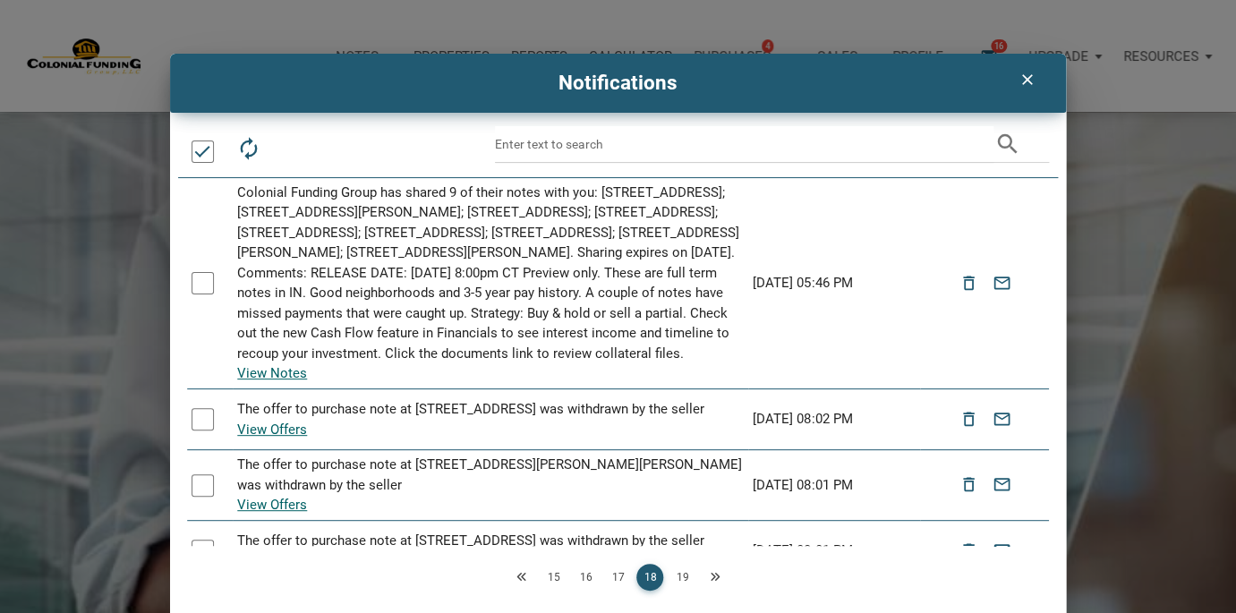
click at [678, 570] on link "19" at bounding box center [681, 577] width 27 height 27
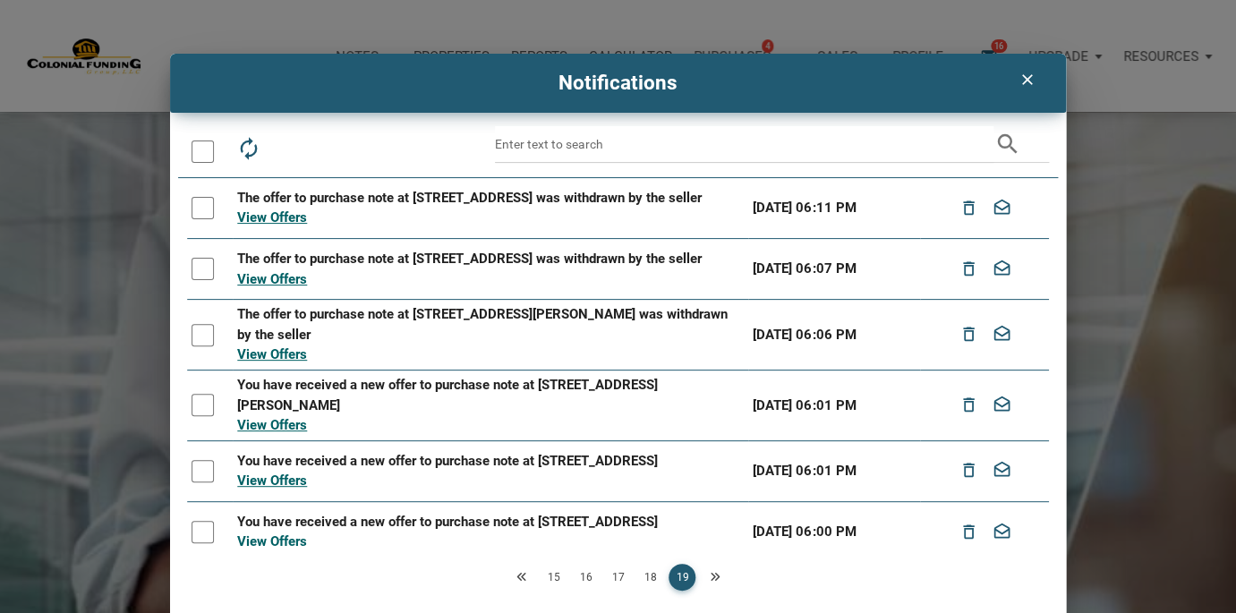
click at [203, 154] on div at bounding box center [202, 151] width 22 height 22
click at [336, 149] on icon "drafts" at bounding box center [328, 148] width 25 height 25
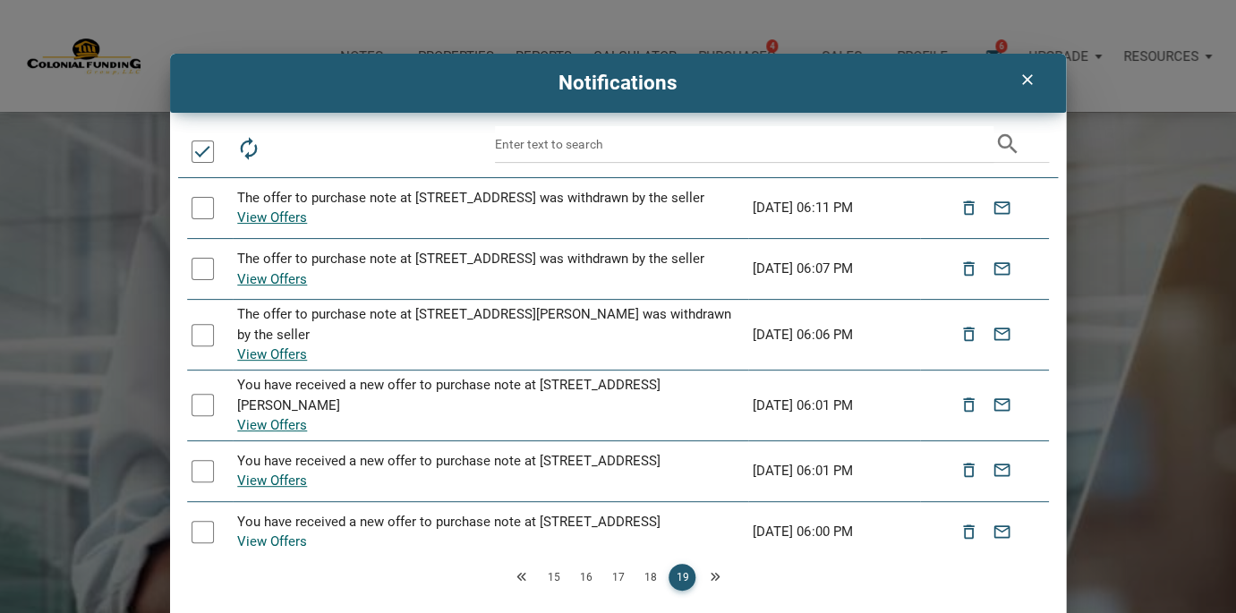
click at [716, 574] on icon "Next" at bounding box center [714, 577] width 11 height 11
click at [1028, 81] on icon "clear" at bounding box center [1026, 80] width 21 height 18
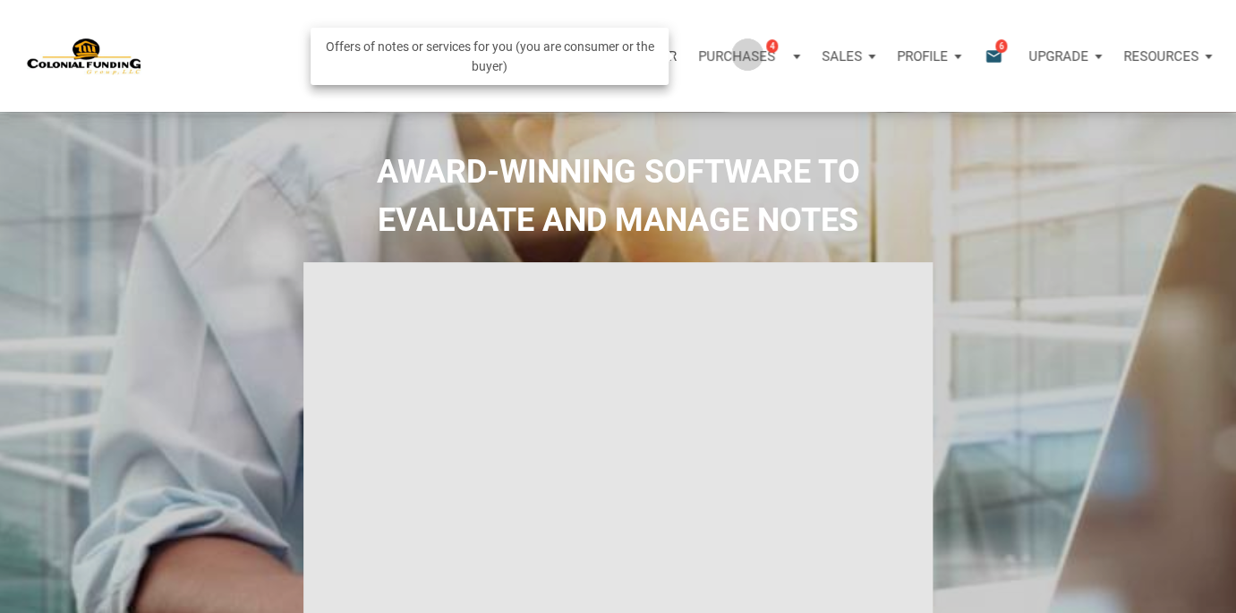
click at [743, 54] on p "Purchases" at bounding box center [736, 56] width 77 height 16
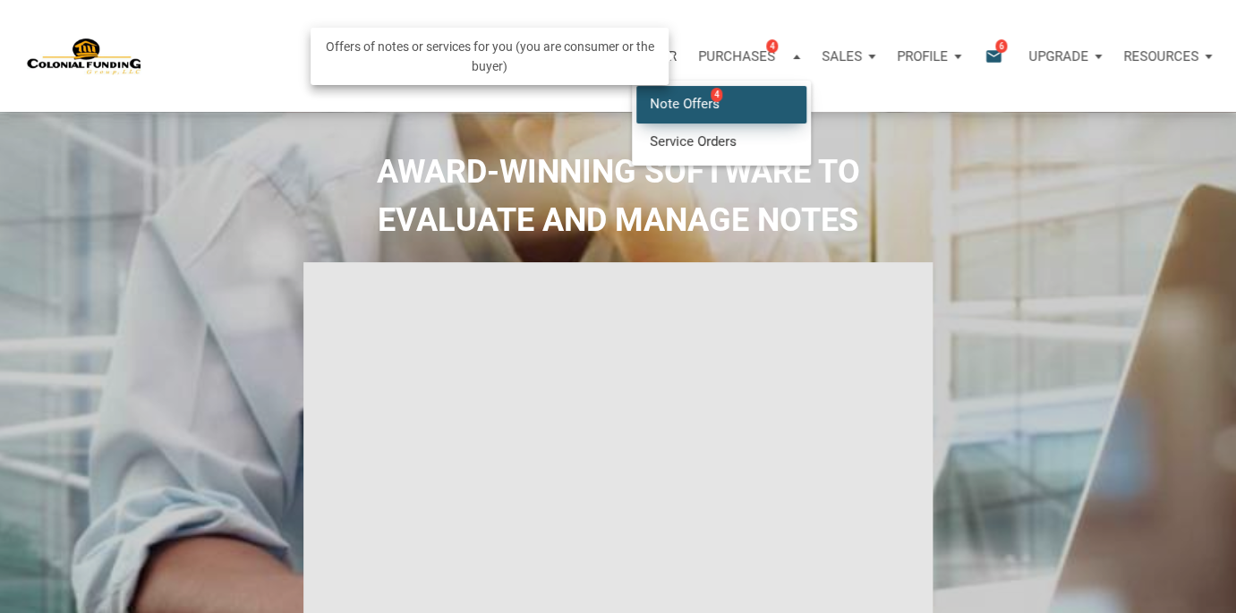
click at [687, 100] on link "Note Offers 4" at bounding box center [721, 104] width 170 height 37
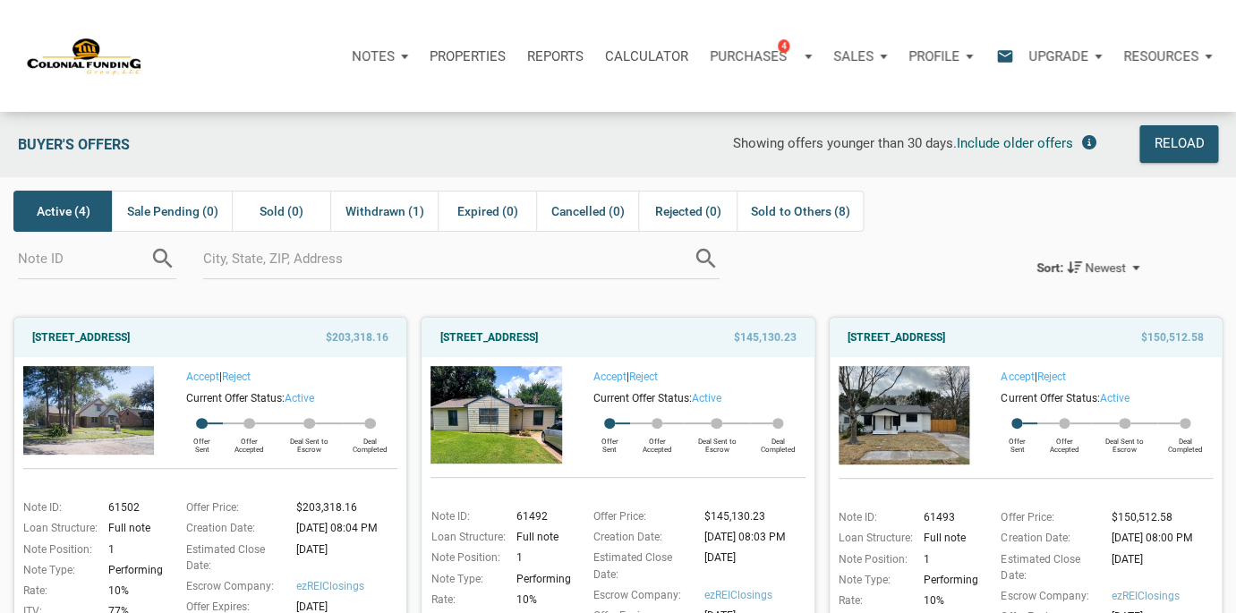
click at [399, 55] on div "Notes" at bounding box center [380, 57] width 78 height 54
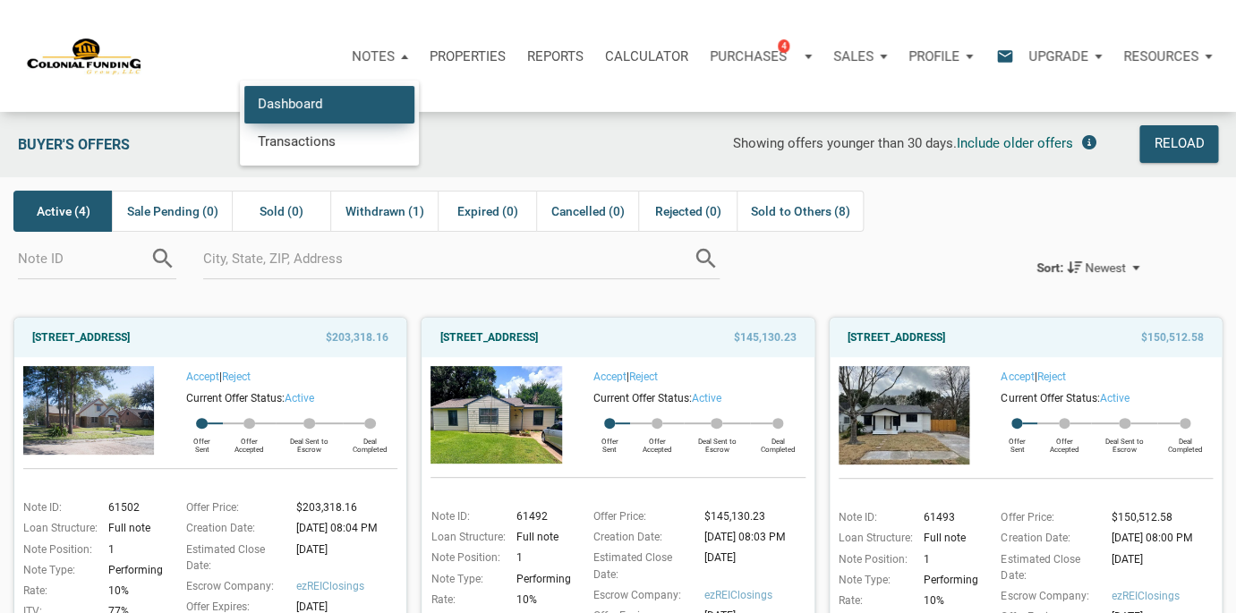
click at [337, 103] on link "Dashboard" at bounding box center [329, 104] width 170 height 37
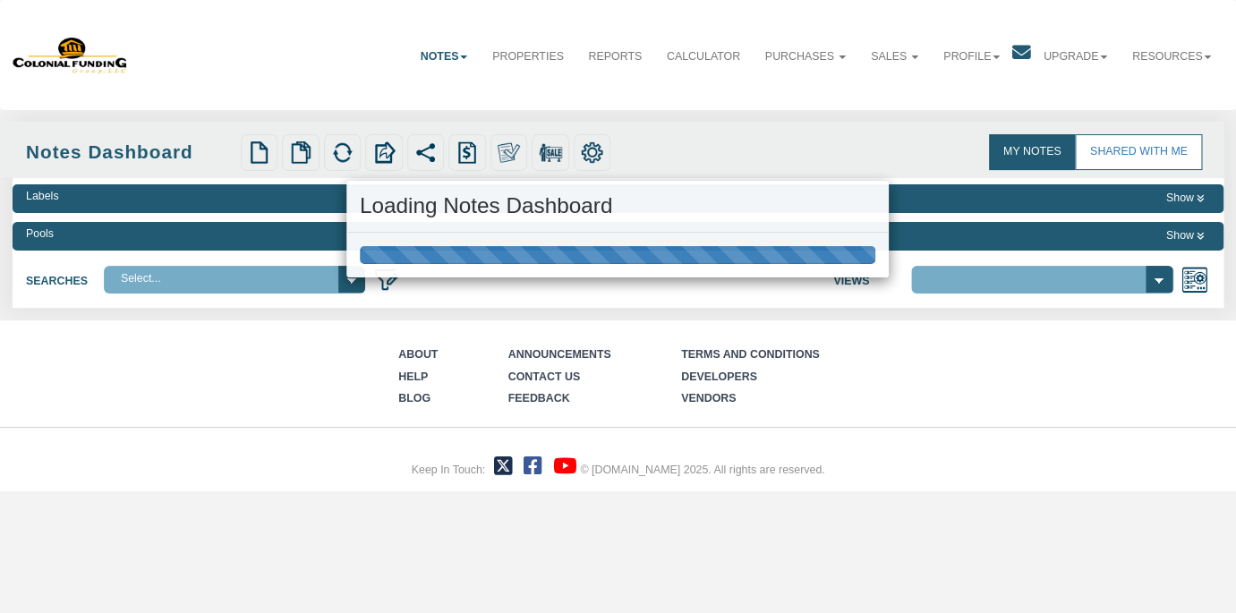
select select "316"
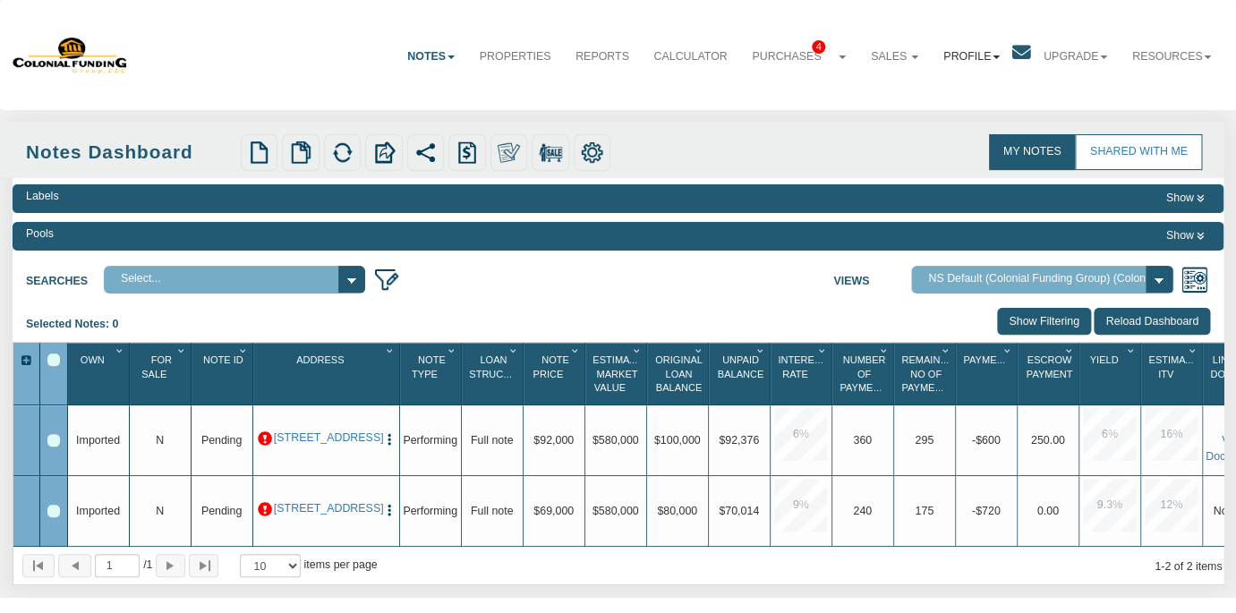
click at [985, 52] on link "Profile" at bounding box center [971, 56] width 81 height 43
click at [920, 115] on link "Logout" at bounding box center [958, 115] width 143 height 21
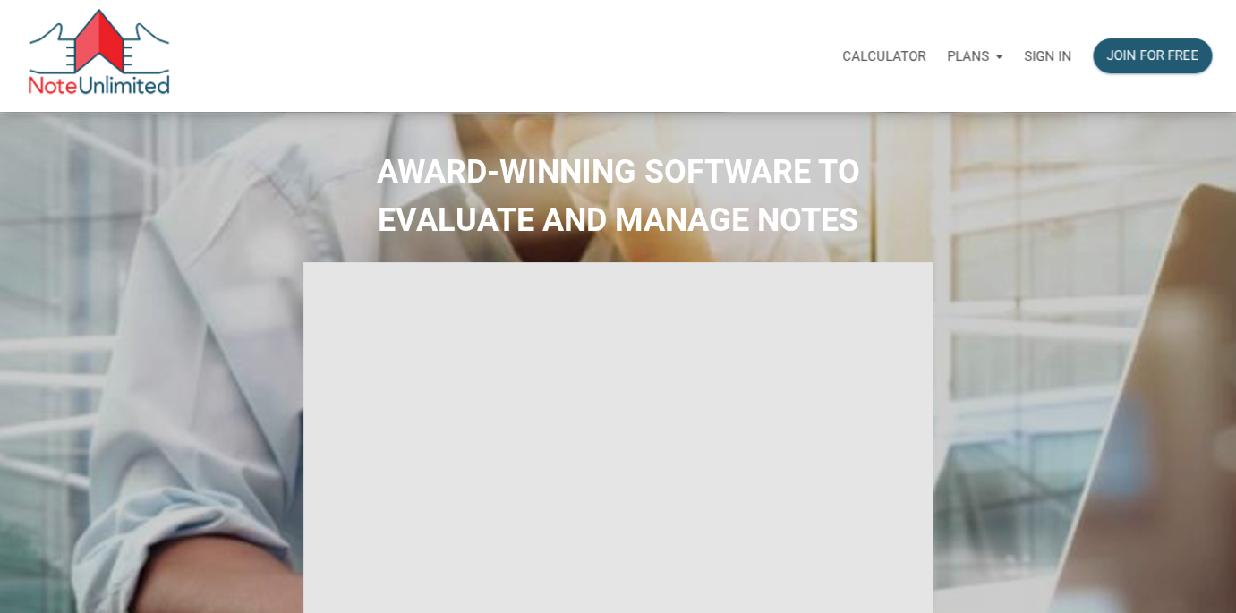
click at [1052, 48] on p "Sign in" at bounding box center [1047, 56] width 47 height 16
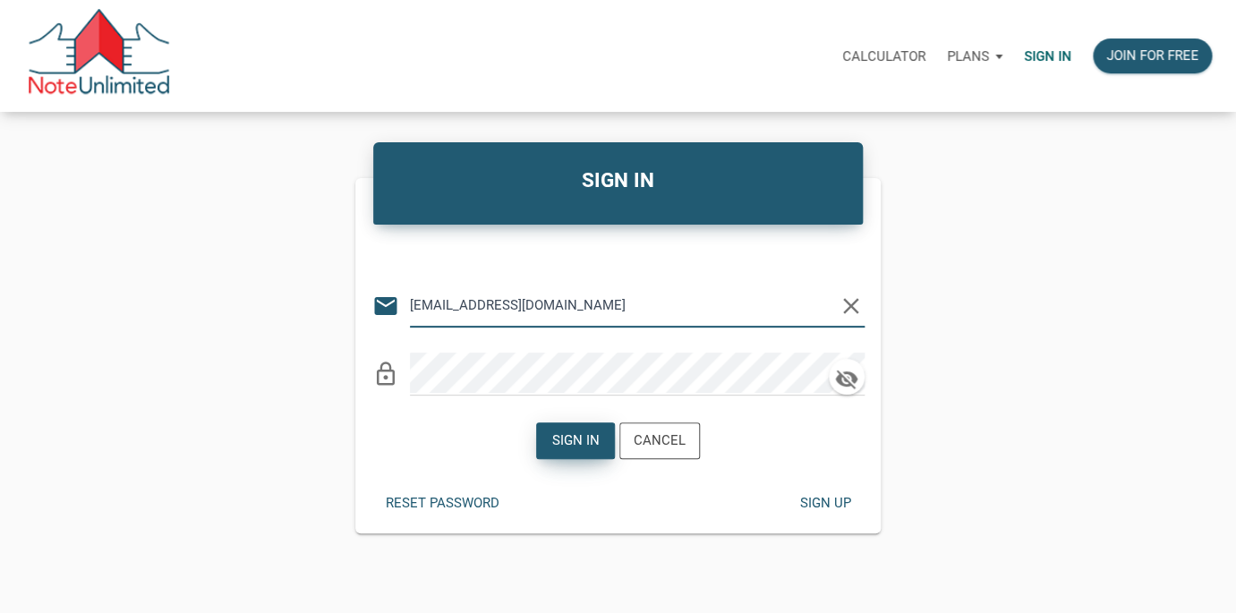
type input "lethasiddons@gmail.com"
click at [574, 447] on div "Sign in" at bounding box center [575, 440] width 47 height 21
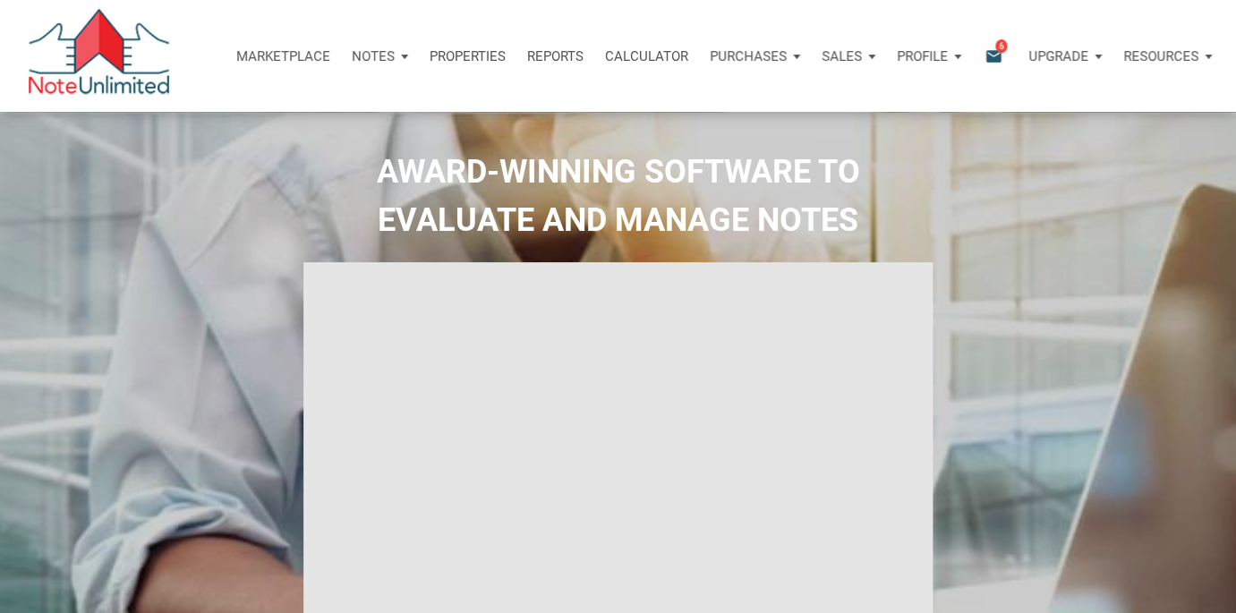
type input "Introduction to new features"
select select
click at [259, 47] on div "Marketplace" at bounding box center [282, 57] width 115 height 54
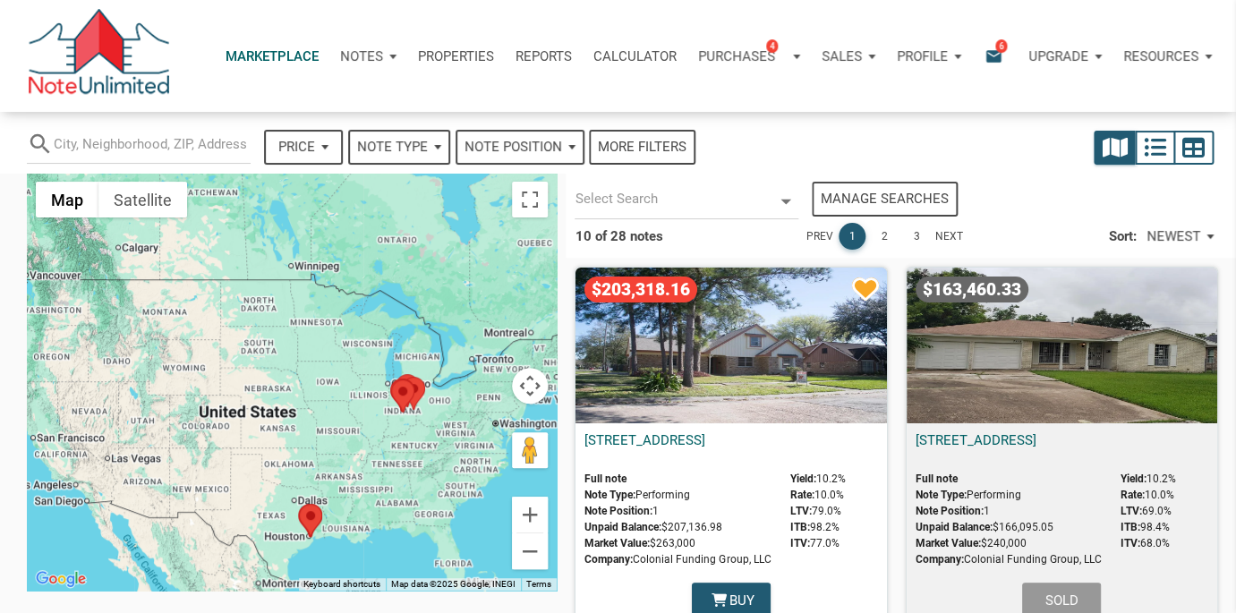
select select
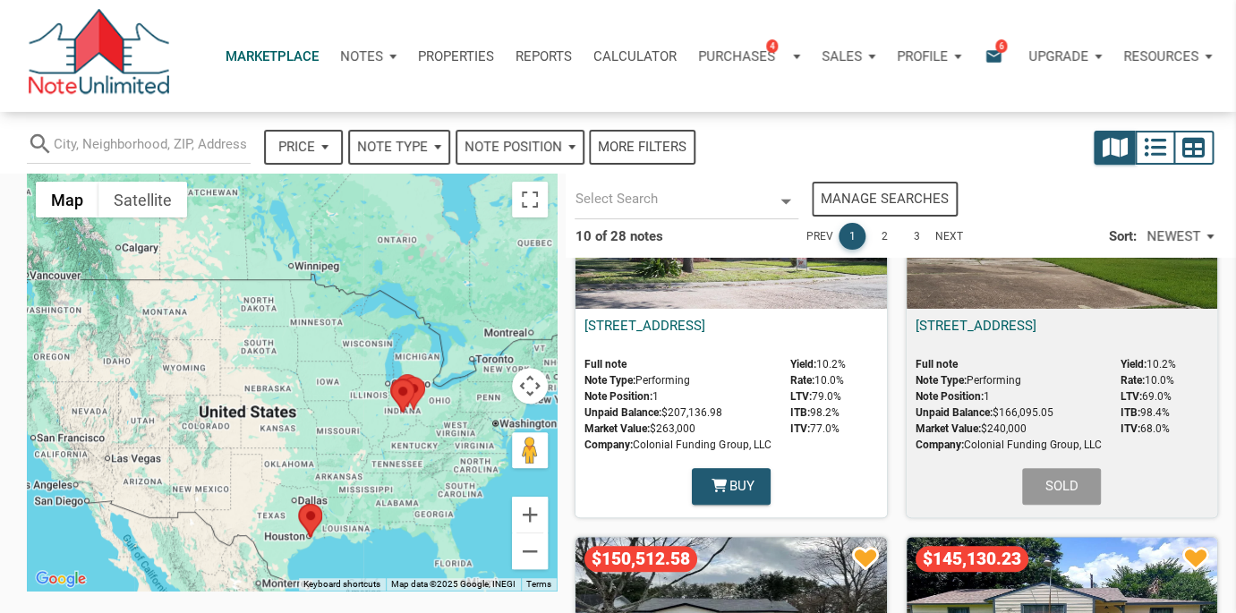
scroll to position [58, 0]
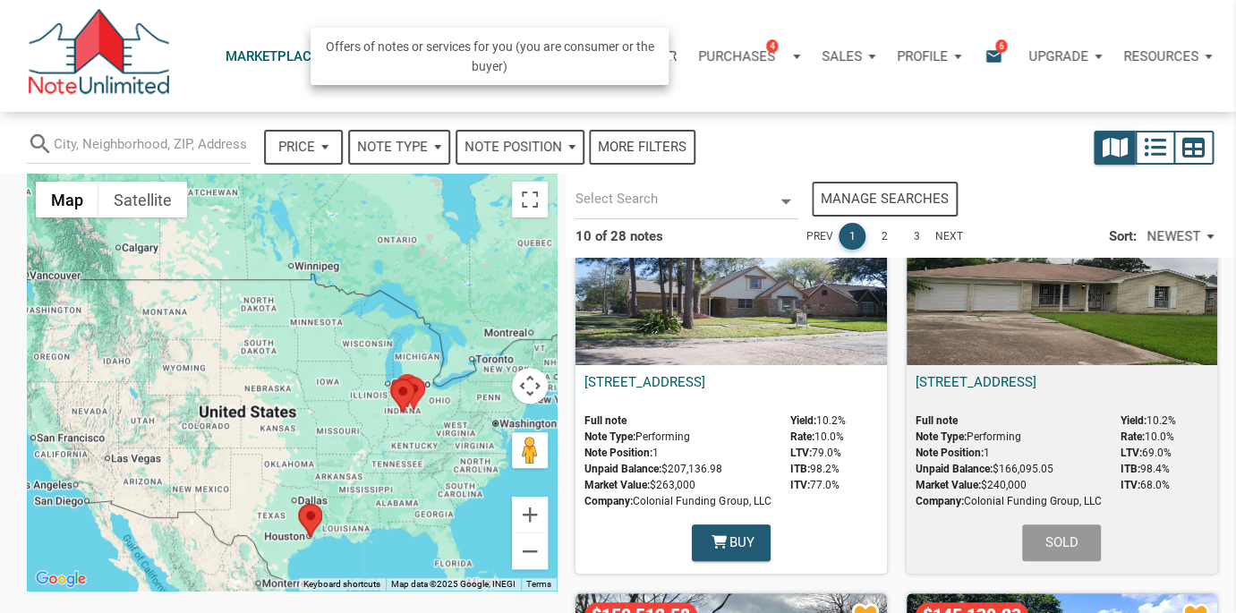
click at [733, 52] on p "Purchases" at bounding box center [736, 56] width 77 height 16
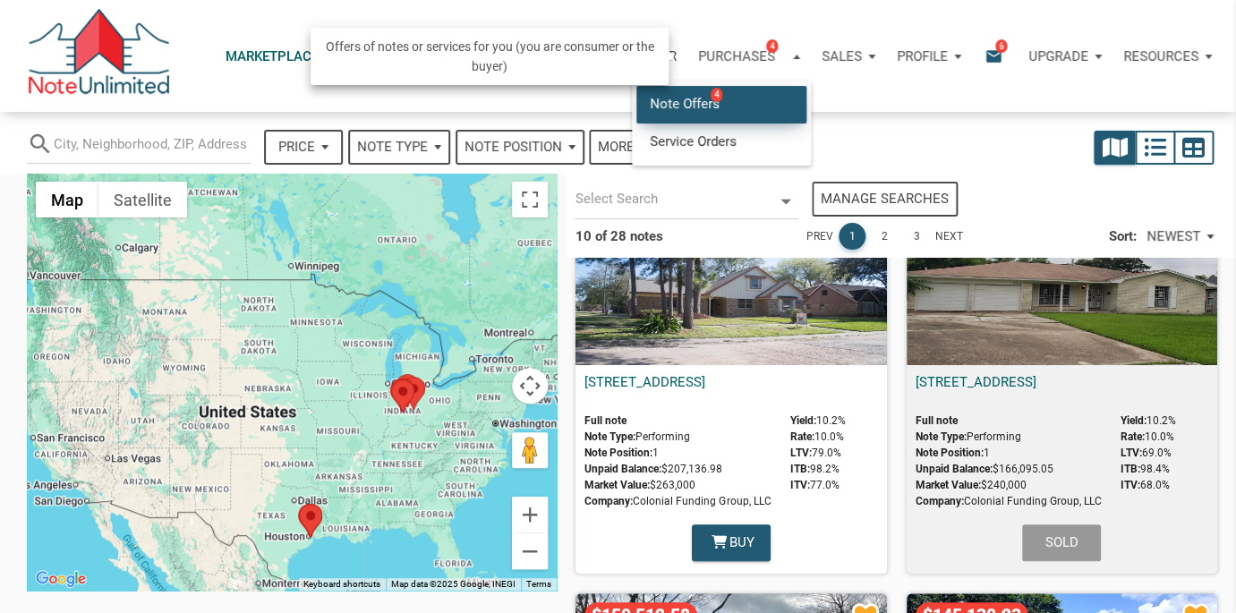
click at [687, 100] on link "Note Offers 4" at bounding box center [721, 104] width 170 height 37
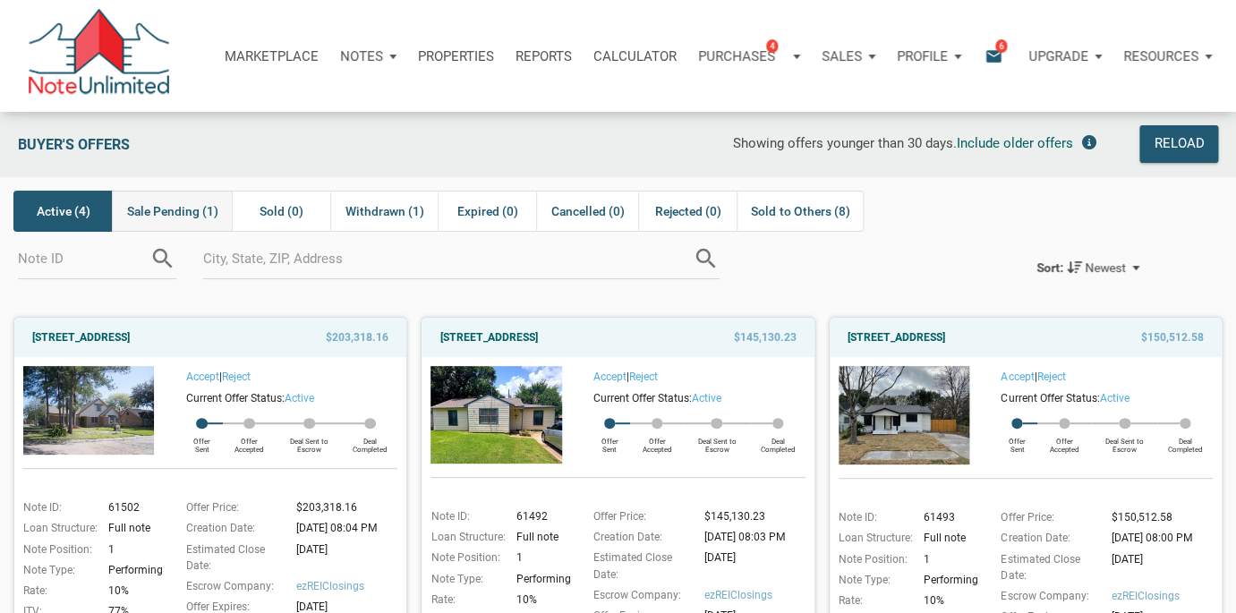
click at [169, 213] on span "Sale Pending (1)" at bounding box center [172, 210] width 91 height 21
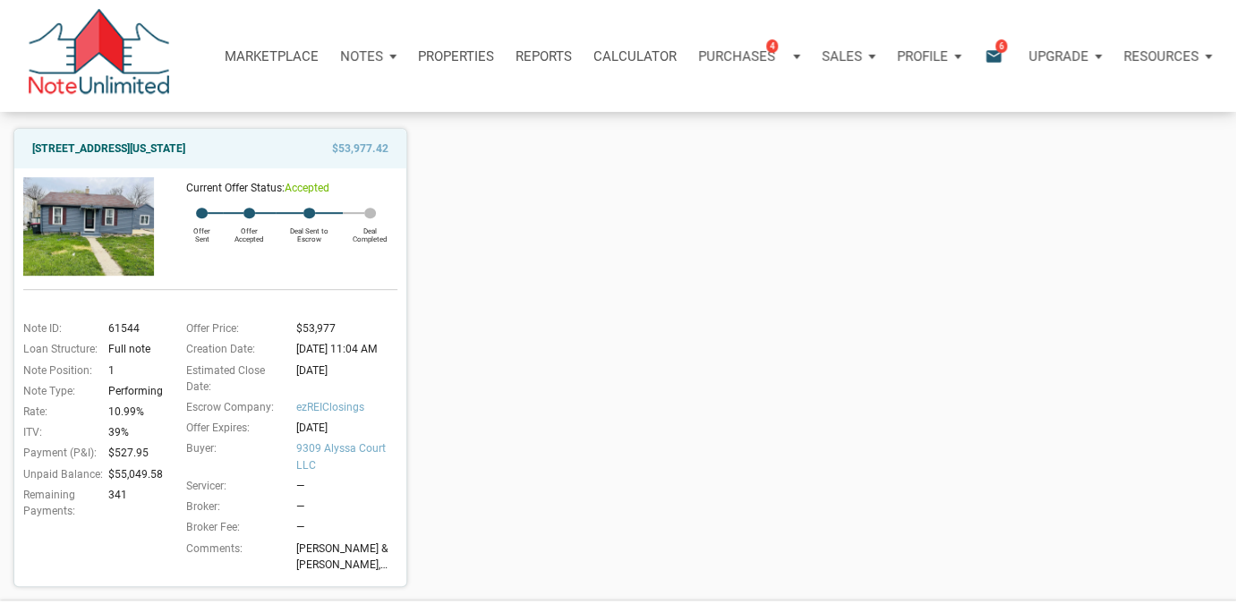
scroll to position [194, 0]
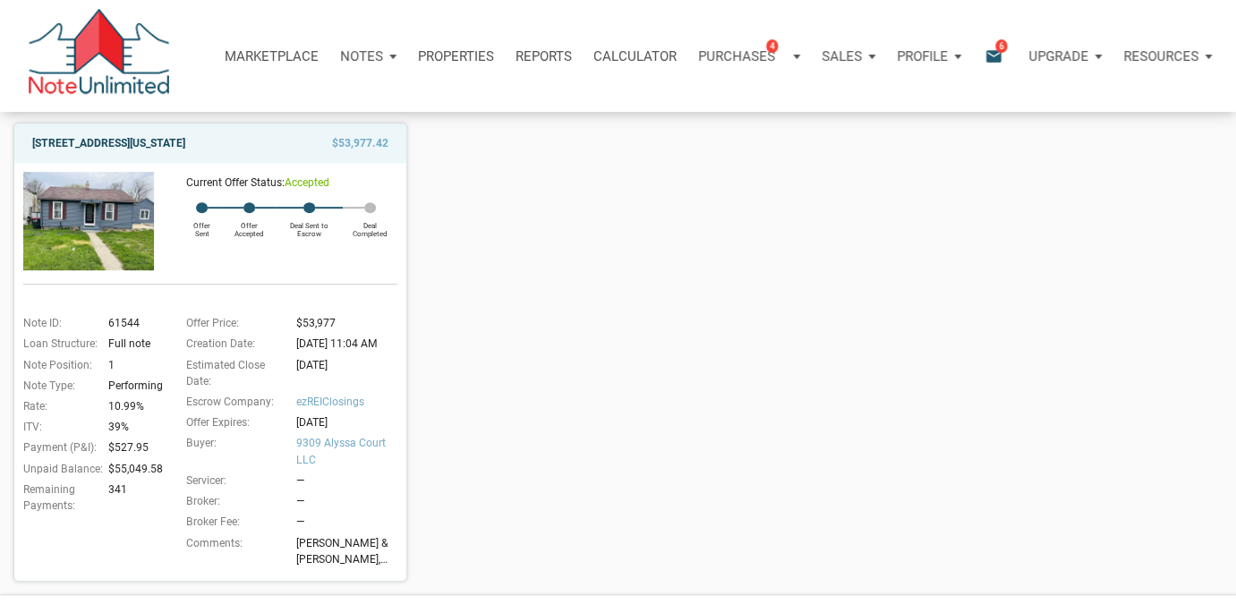
click at [177, 143] on link "5012 Washington Street, Westpoint, IN, 47992" at bounding box center [108, 142] width 153 height 21
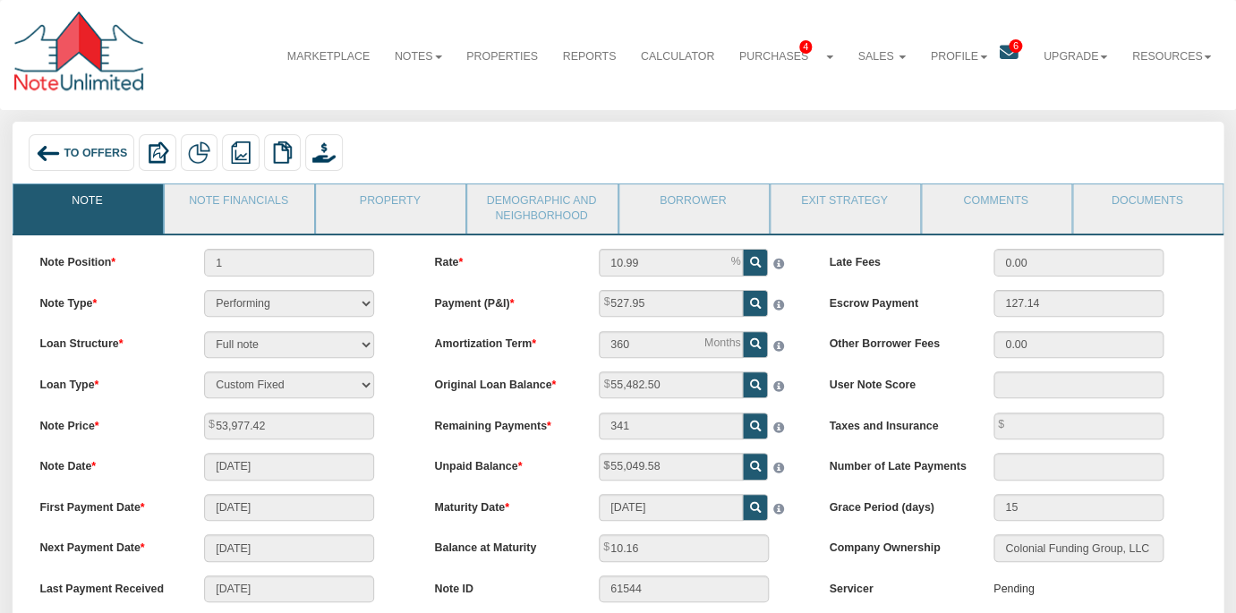
scroll to position [4, 0]
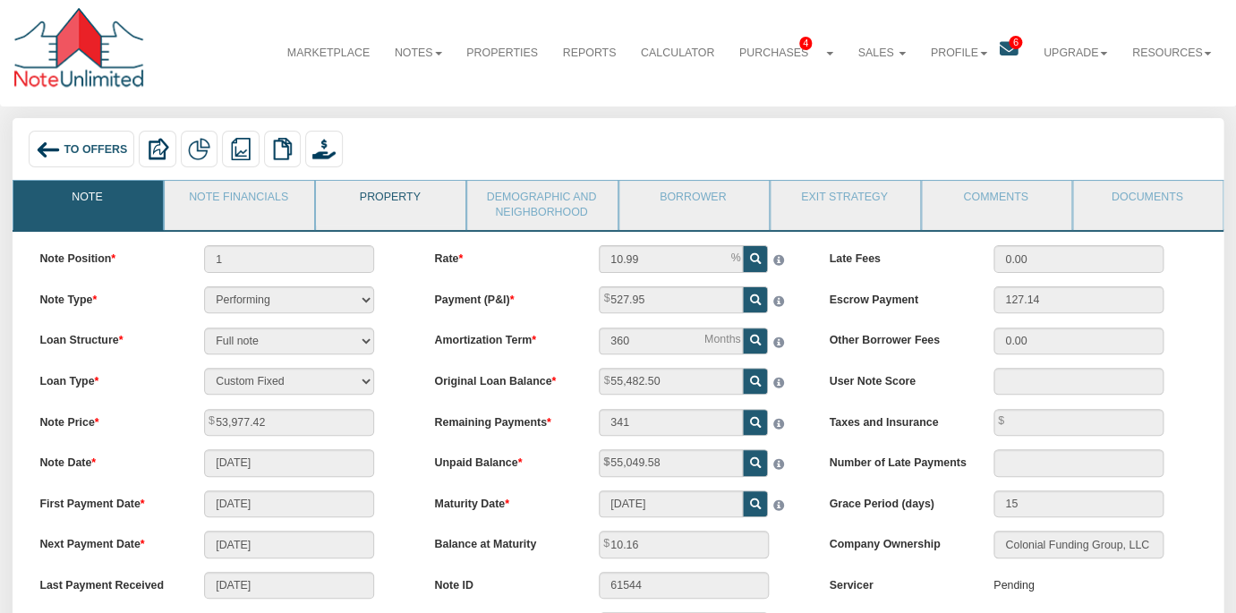
click at [374, 188] on link "Property" at bounding box center [390, 203] width 148 height 45
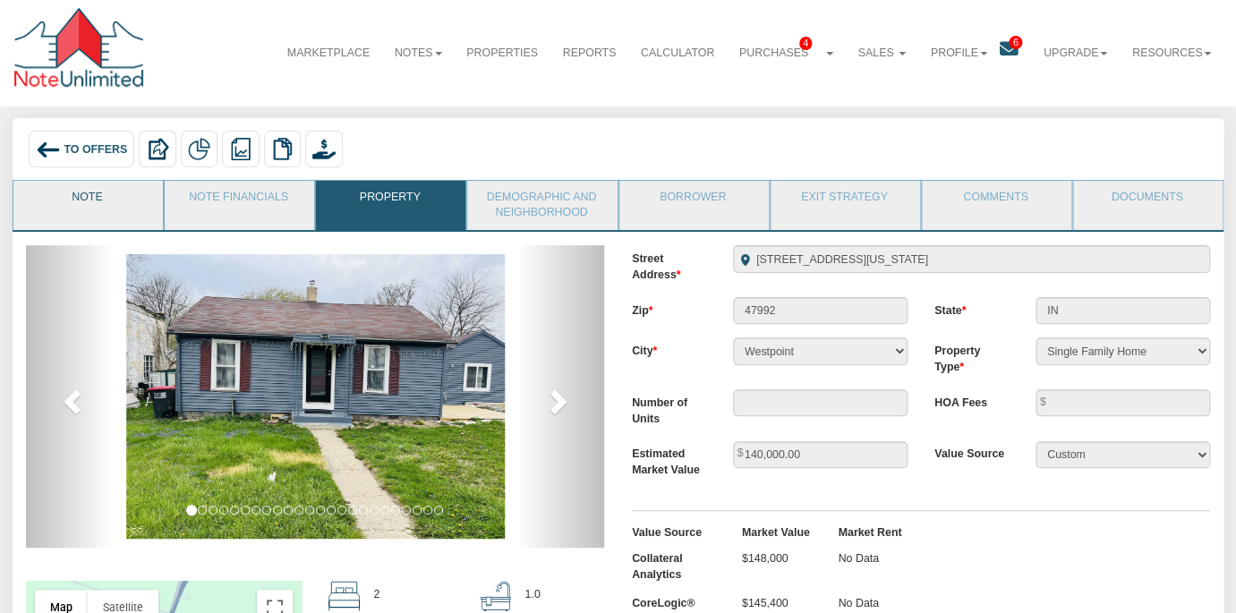
click at [91, 193] on link "Note" at bounding box center [87, 203] width 148 height 45
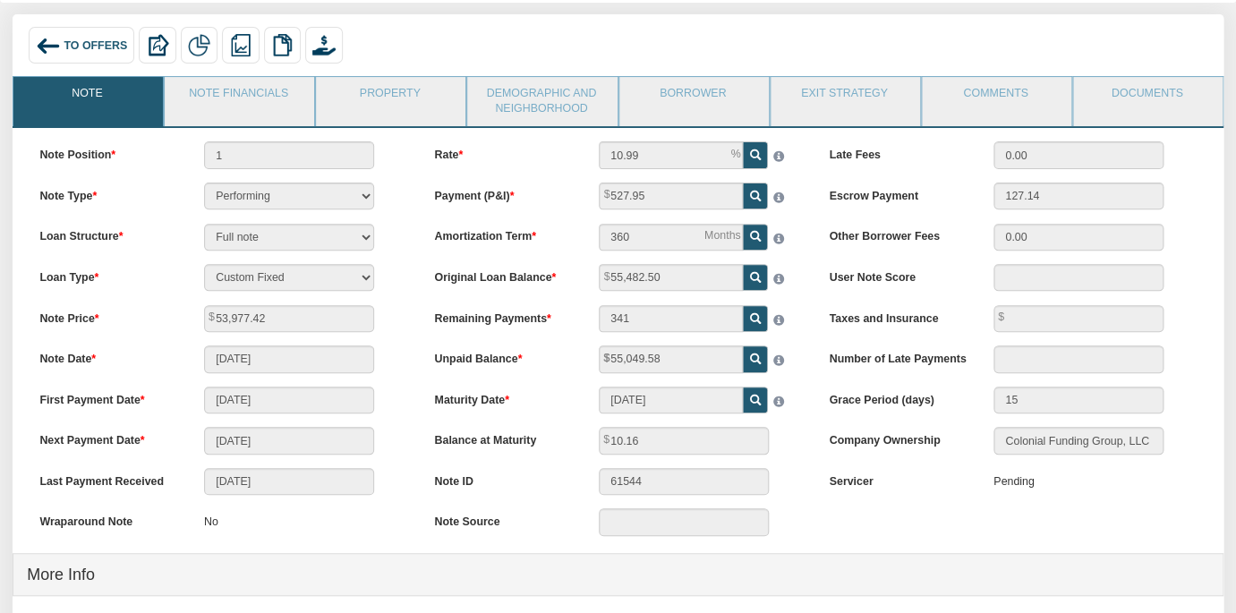
scroll to position [0, 0]
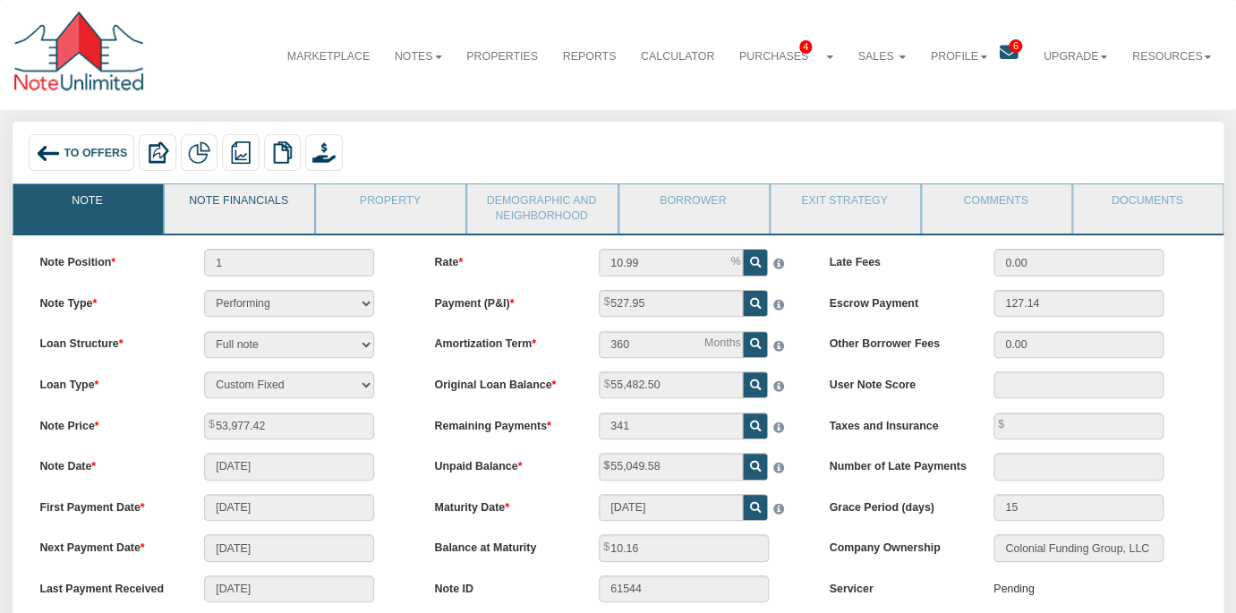
click at [242, 197] on link "Note Financials" at bounding box center [239, 206] width 148 height 45
